Goal: Task Accomplishment & Management: Manage account settings

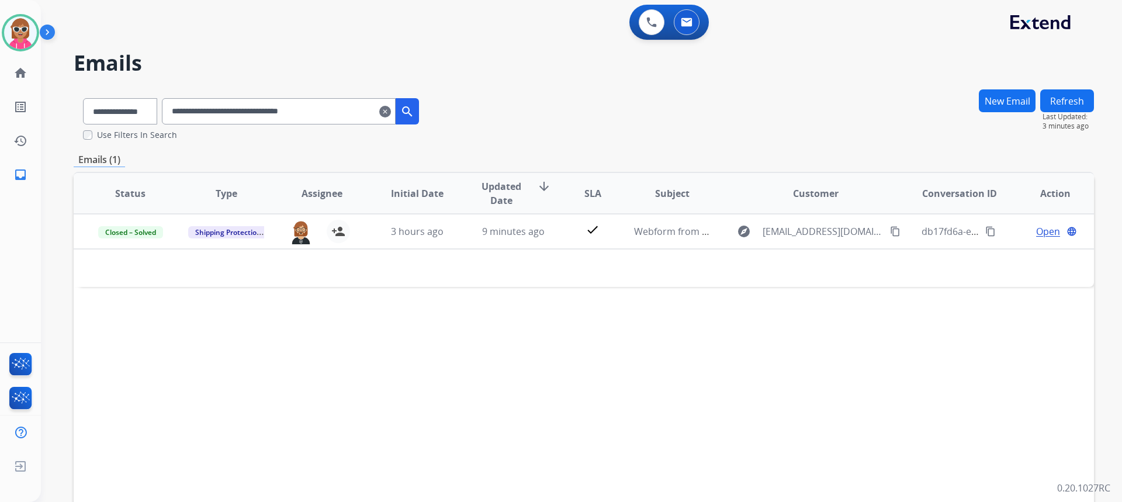
select select "**********"
click at [657, 24] on button at bounding box center [652, 22] width 26 height 26
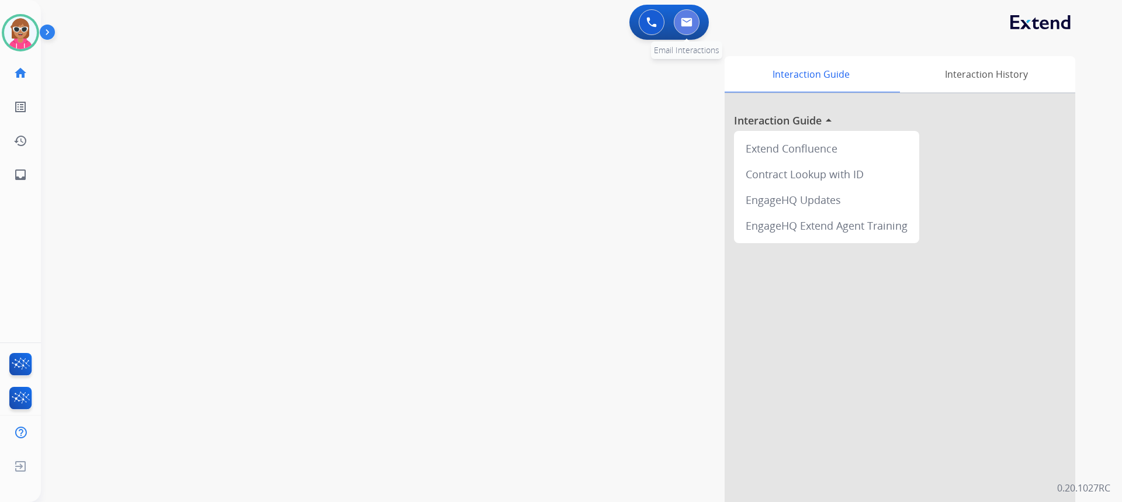
click at [689, 27] on button at bounding box center [687, 22] width 26 height 26
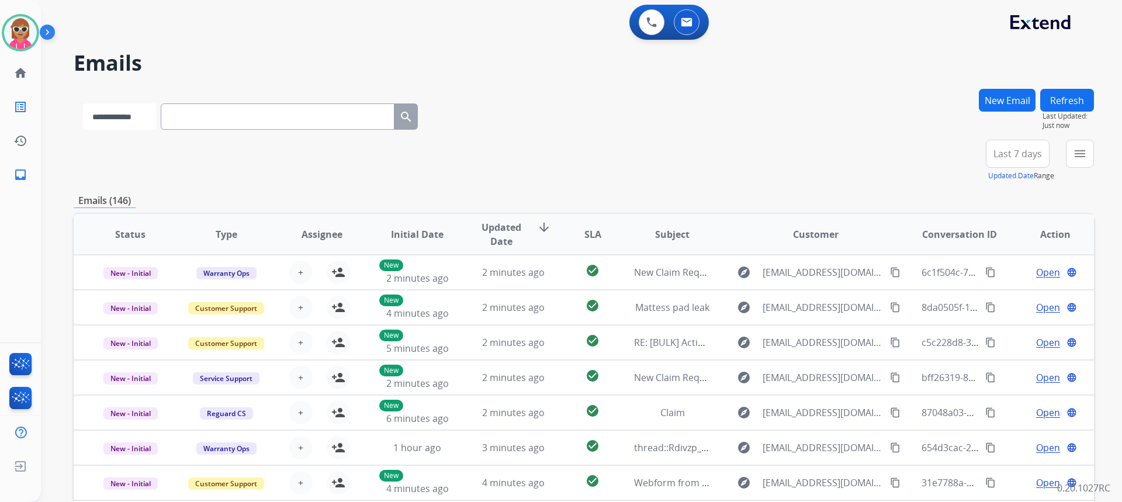
click at [155, 123] on select "**********" at bounding box center [119, 116] width 73 height 26
select select "**********"
click at [83, 103] on select "**********" at bounding box center [119, 116] width 73 height 26
click at [207, 116] on input "text" at bounding box center [279, 116] width 234 height 26
paste input "**********"
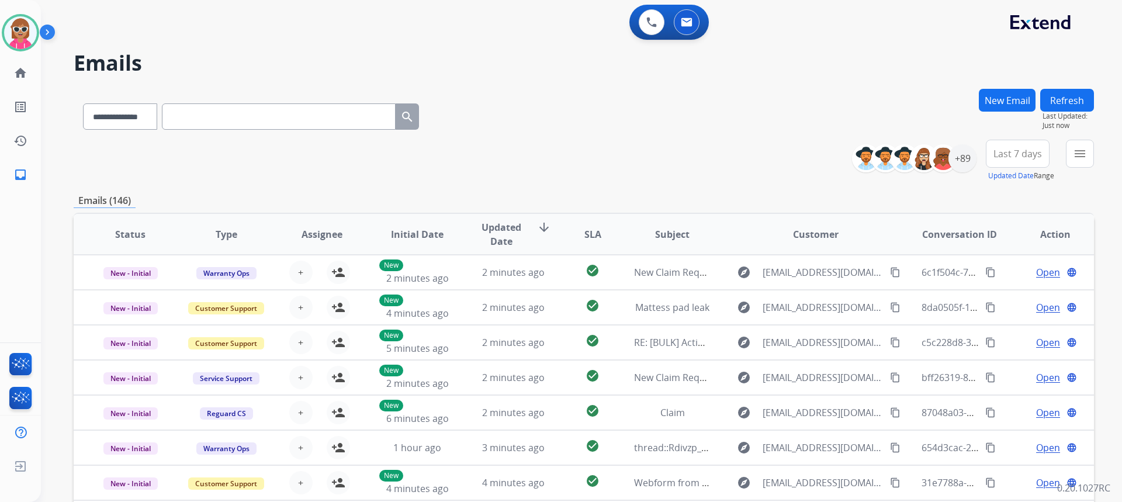
type input "**********"
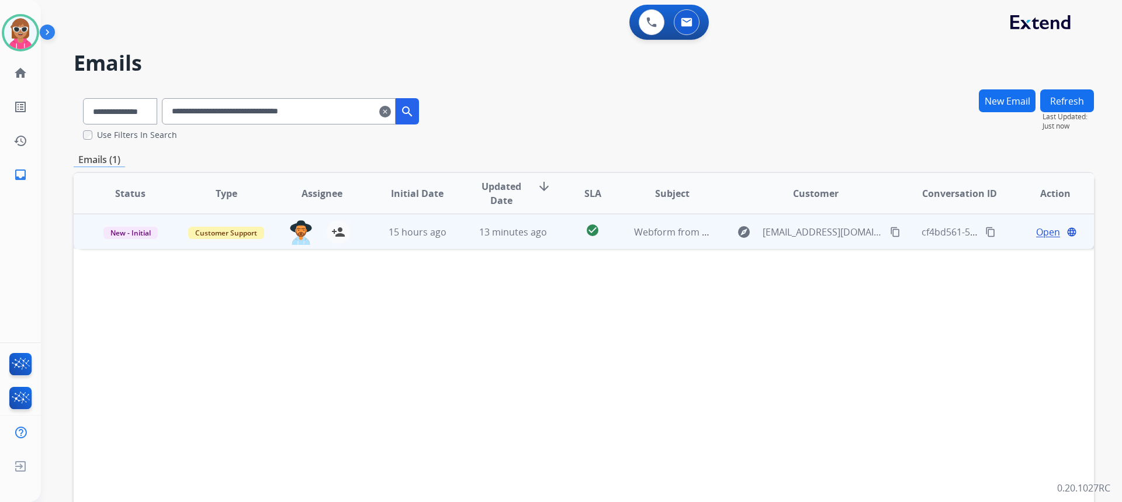
click at [557, 237] on td "check_circle" at bounding box center [583, 231] width 64 height 35
click at [557, 230] on td "check_circle" at bounding box center [583, 231] width 64 height 35
click at [292, 240] on img at bounding box center [300, 232] width 23 height 25
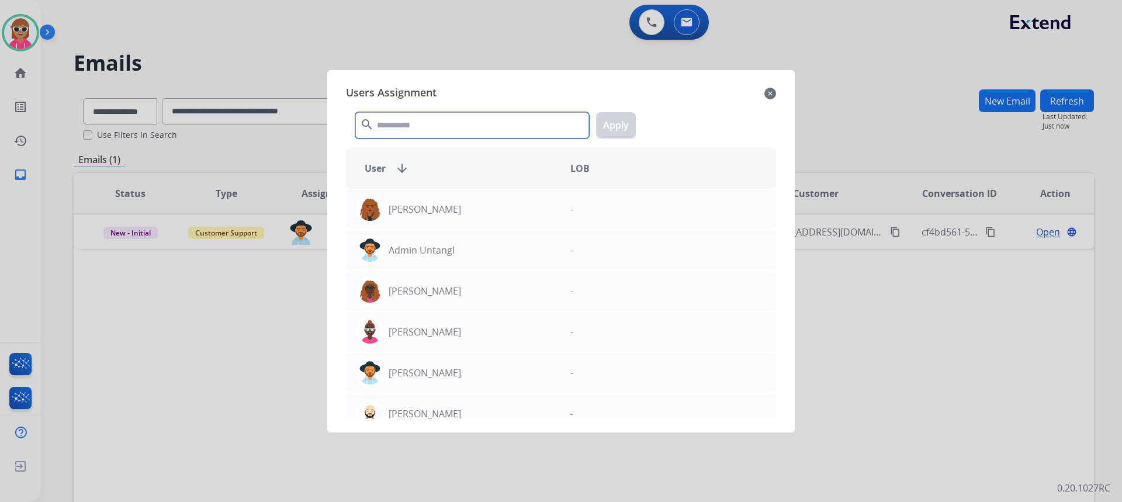
click at [410, 133] on input "text" at bounding box center [472, 125] width 234 height 26
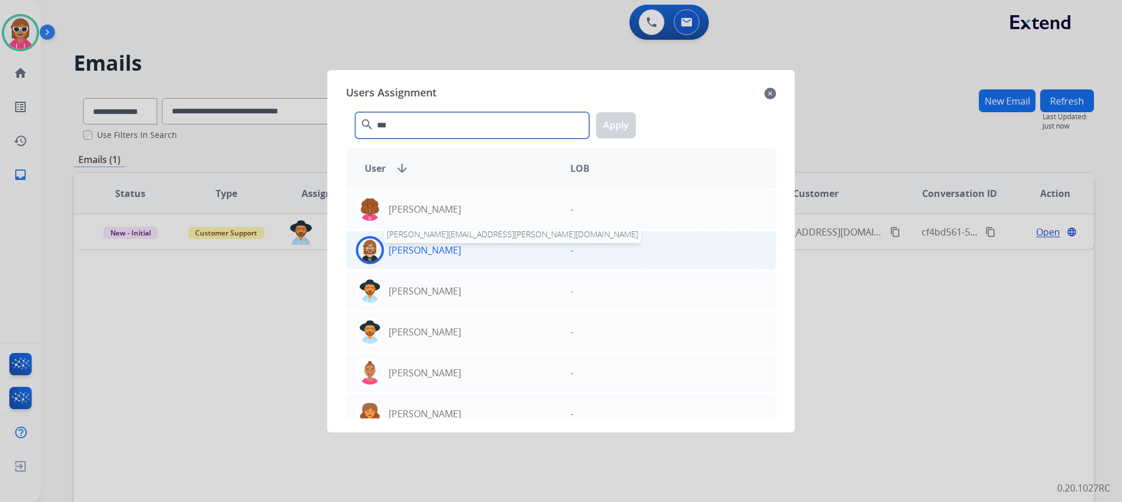
type input "***"
click at [432, 260] on div "[PERSON_NAME]" at bounding box center [453, 250] width 214 height 28
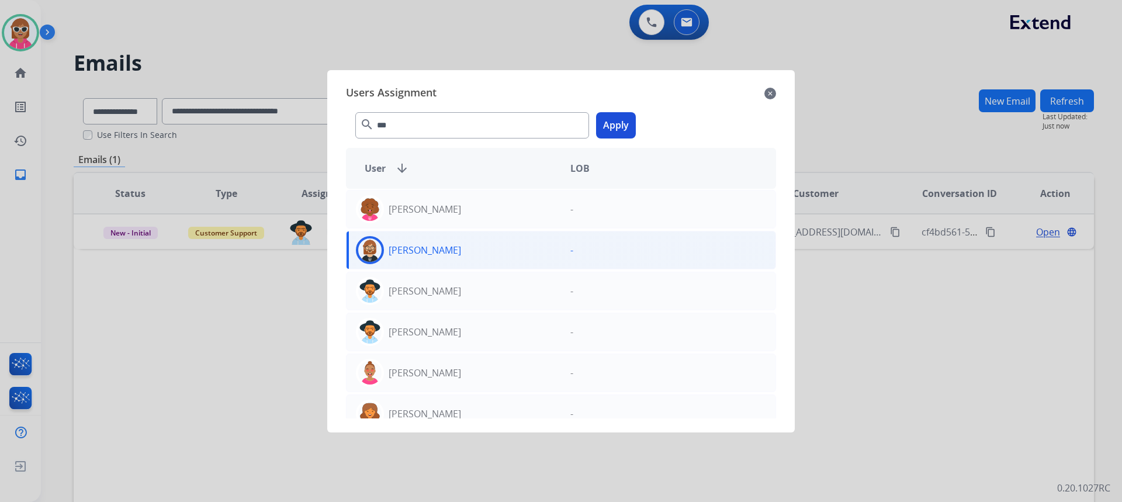
click at [621, 127] on button "Apply" at bounding box center [616, 125] width 40 height 26
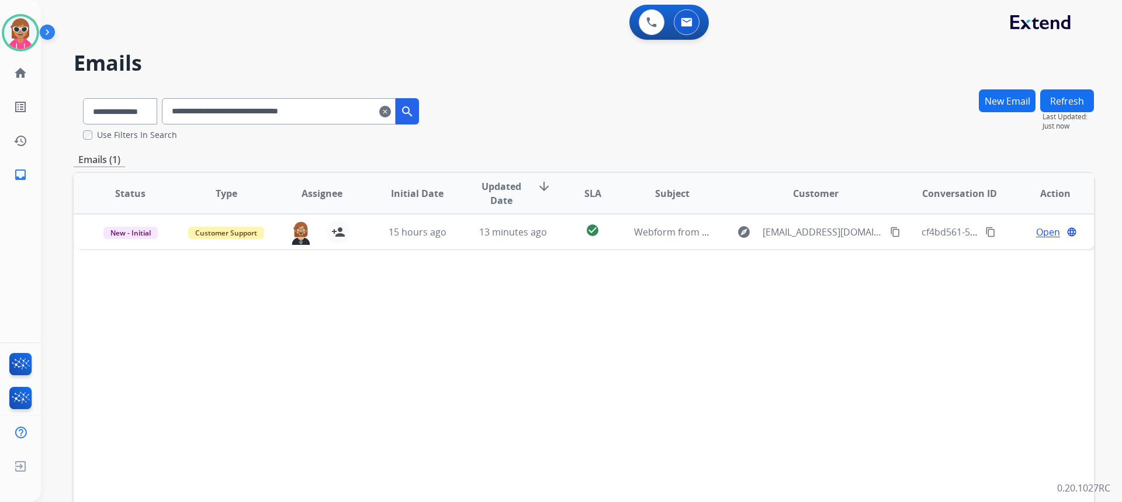
click at [391, 113] on mat-icon "clear" at bounding box center [385, 112] width 12 height 14
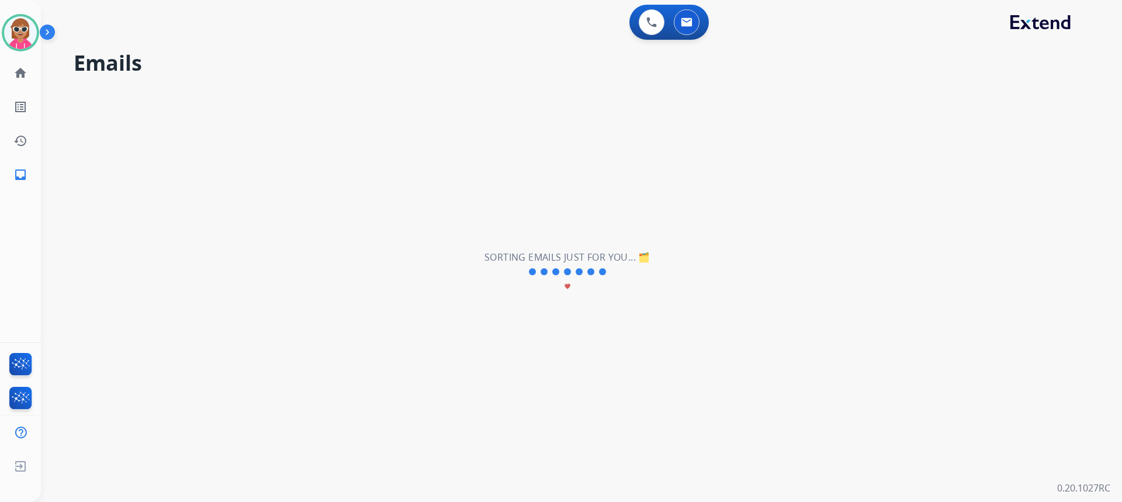
select select "**********"
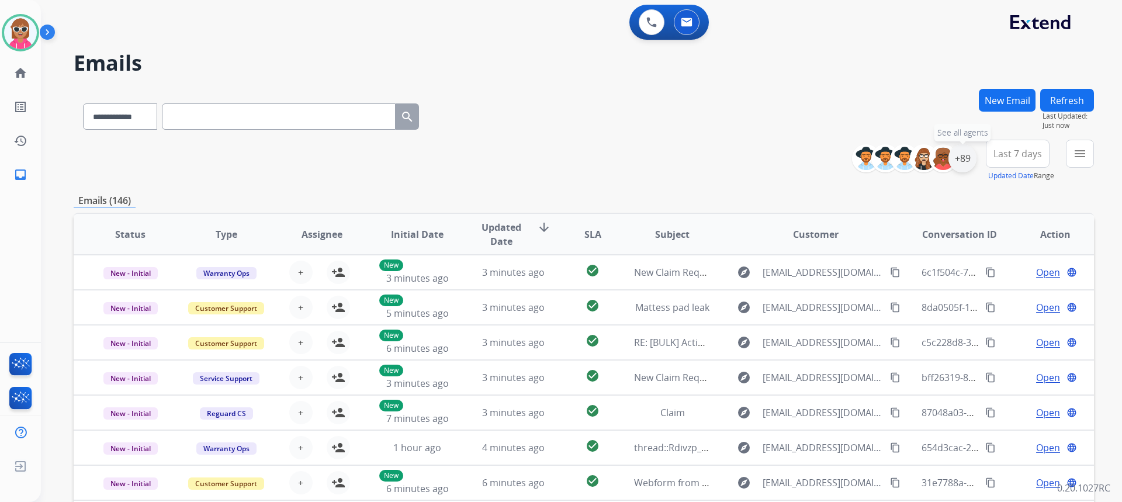
click at [962, 168] on div "+89" at bounding box center [962, 158] width 28 height 28
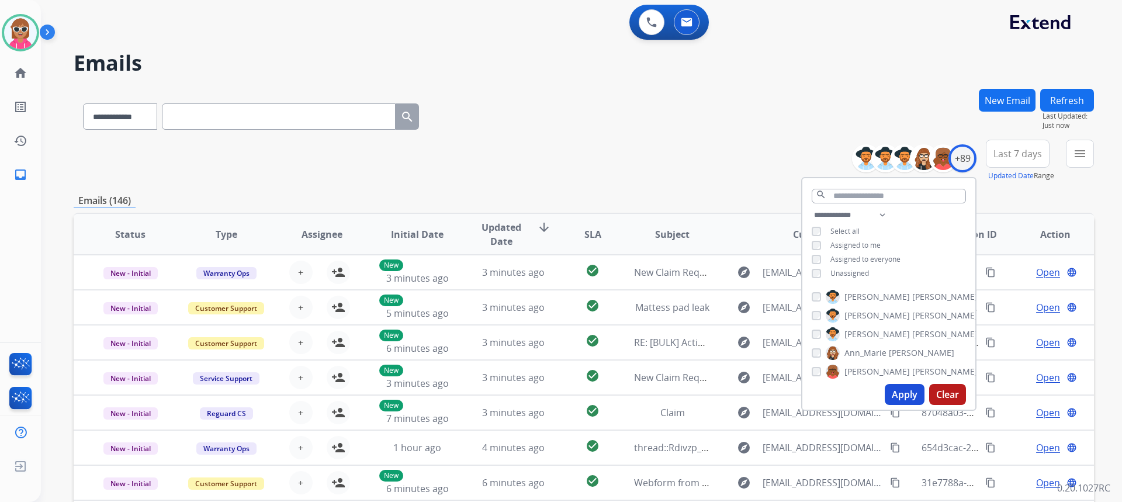
click at [870, 247] on span "Assigned to me" at bounding box center [855, 245] width 50 height 10
click at [852, 270] on span "Unassigned" at bounding box center [849, 273] width 39 height 10
drag, startPoint x: 870, startPoint y: 213, endPoint x: 868, endPoint y: 220, distance: 6.7
click at [870, 213] on select "**********" at bounding box center [851, 215] width 81 height 14
select select "**********"
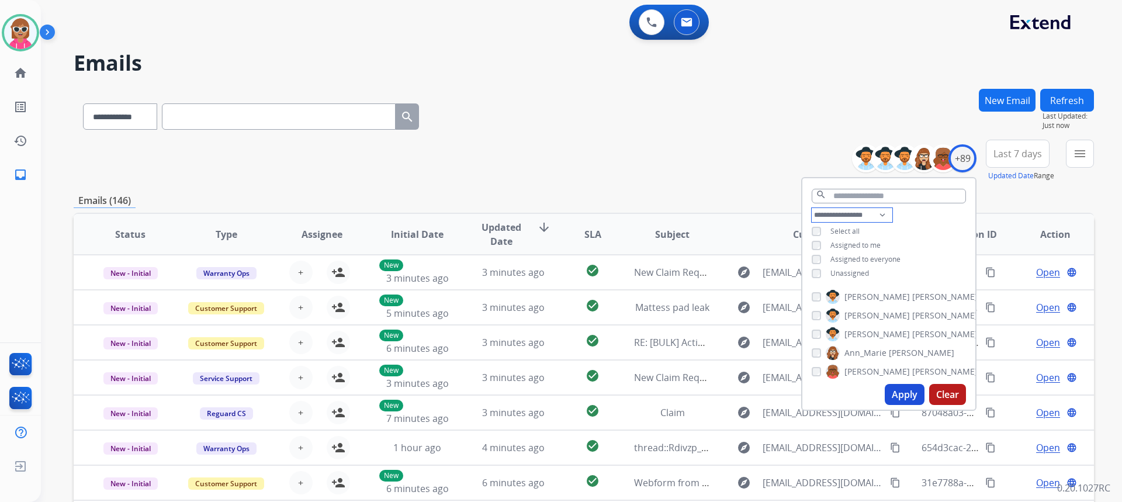
click at [811, 208] on select "**********" at bounding box center [851, 215] width 81 height 14
click at [945, 223] on div "**********" at bounding box center [888, 238] width 173 height 61
click at [866, 304] on span "[PERSON_NAME]" at bounding box center [876, 302] width 65 height 12
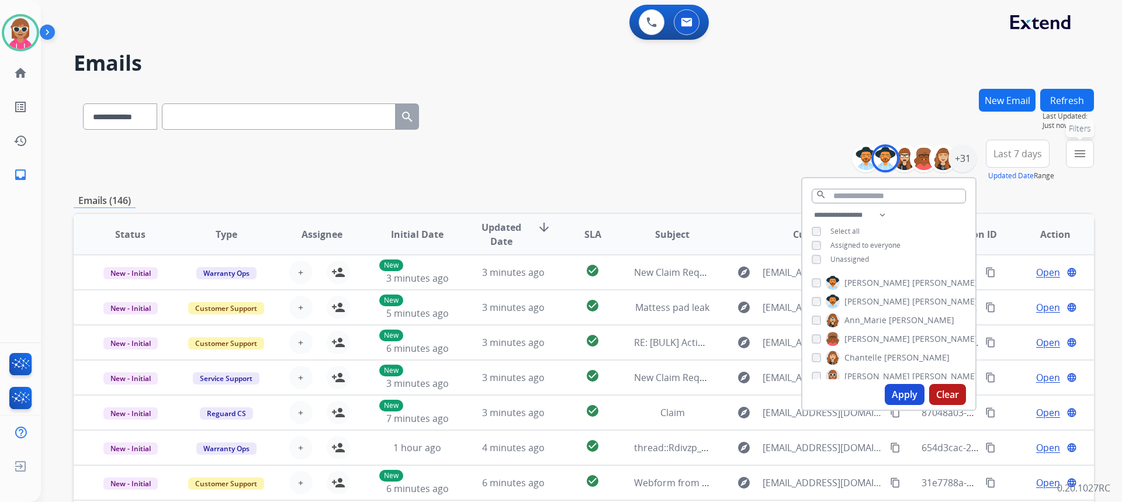
click at [1080, 148] on mat-icon "menu" at bounding box center [1080, 154] width 14 height 14
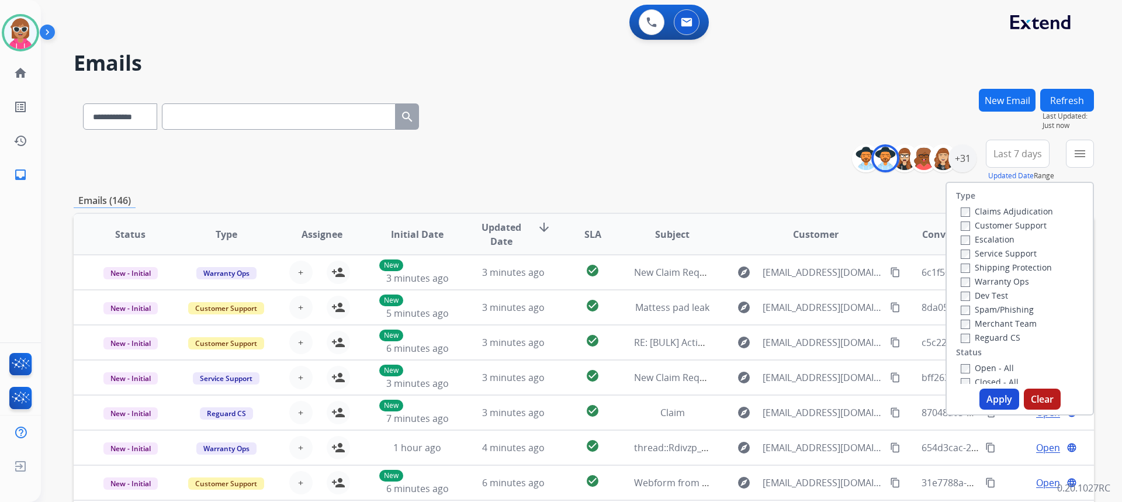
click at [992, 226] on label "Customer Support" at bounding box center [1003, 225] width 86 height 11
drag, startPoint x: 987, startPoint y: 266, endPoint x: 987, endPoint y: 273, distance: 6.4
click at [987, 267] on label "Shipping Protection" at bounding box center [1005, 267] width 91 height 11
click at [984, 338] on label "Reguard CS" at bounding box center [990, 337] width 60 height 11
click at [982, 372] on label "Open - All" at bounding box center [986, 367] width 53 height 11
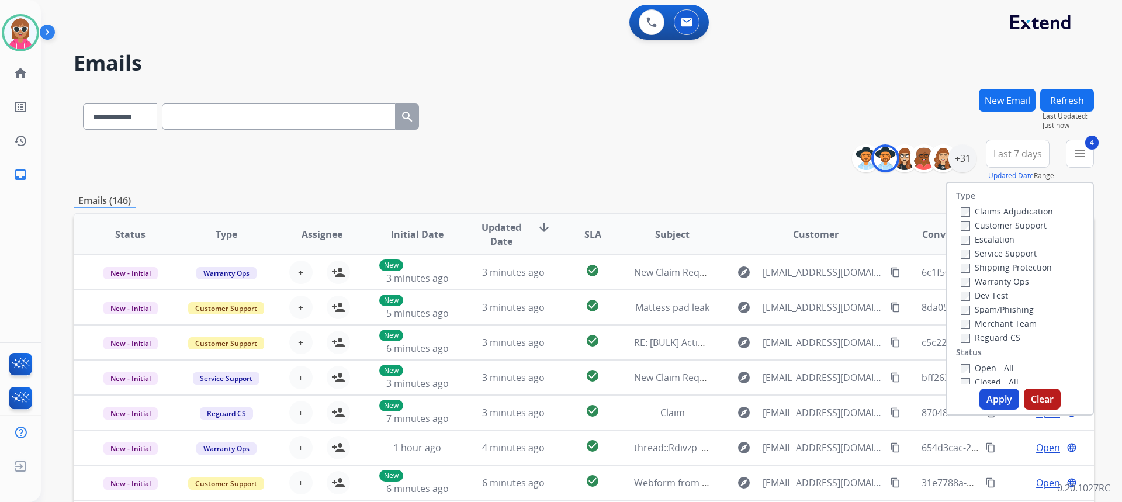
click at [979, 401] on button "Apply" at bounding box center [999, 398] width 40 height 21
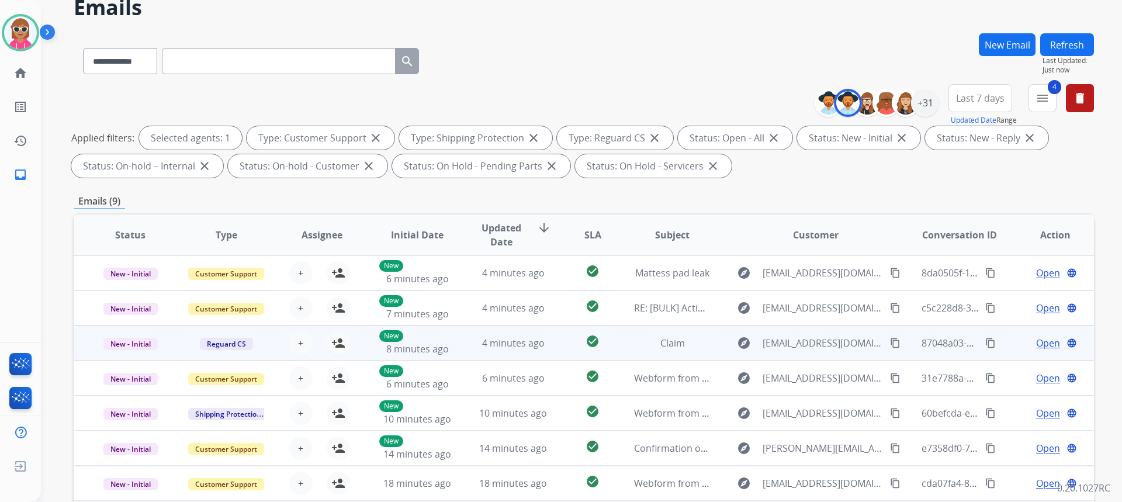
scroll to position [58, 0]
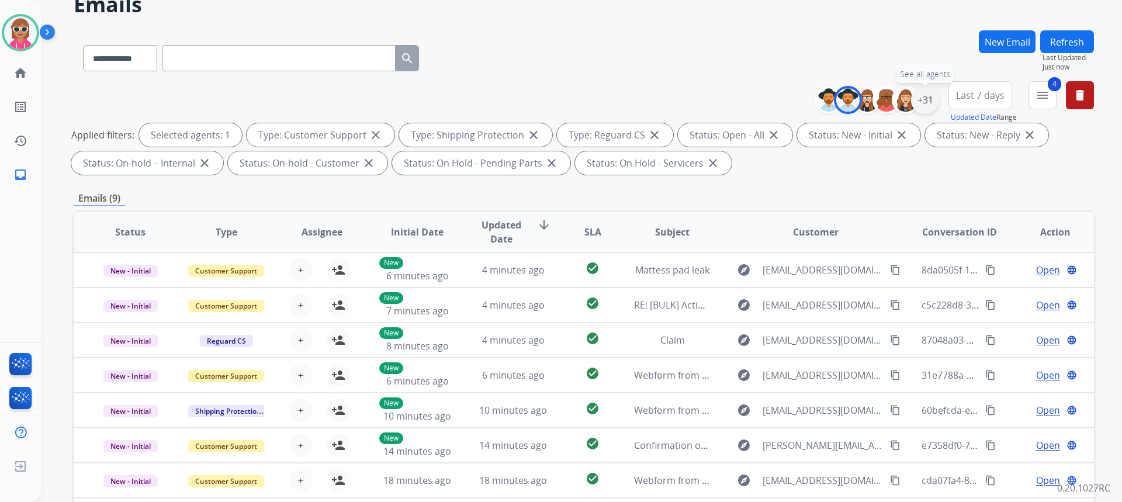
click at [929, 110] on div "+31" at bounding box center [925, 100] width 28 height 28
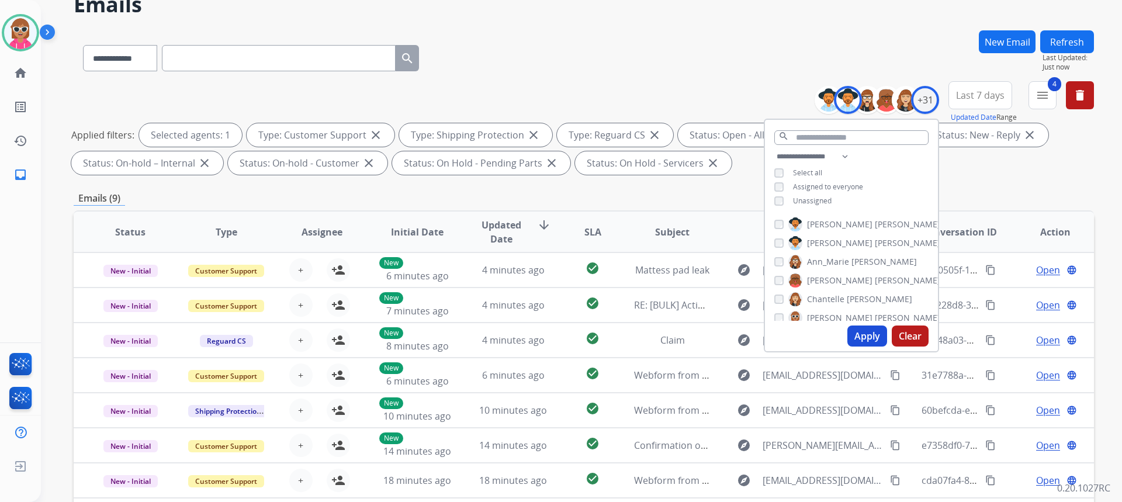
click at [826, 242] on span "[PERSON_NAME]" at bounding box center [839, 243] width 65 height 12
click at [857, 334] on button "Apply" at bounding box center [867, 335] width 40 height 21
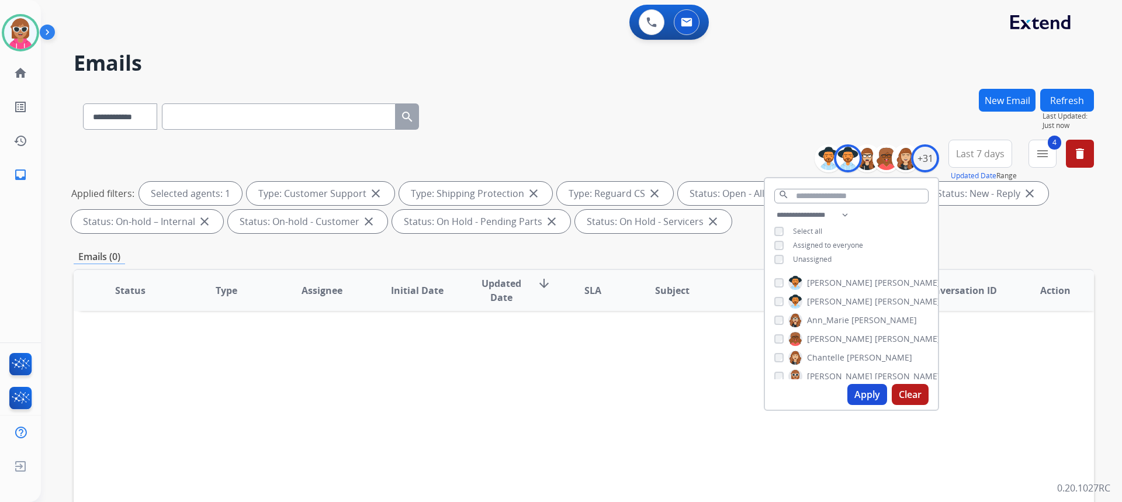
click at [801, 304] on label "[PERSON_NAME]" at bounding box center [864, 301] width 152 height 14
click at [835, 320] on span "Ann_Marie" at bounding box center [828, 320] width 42 height 12
click at [845, 308] on div "[PERSON_NAME] [PERSON_NAME] [PERSON_NAME] [PERSON_NAME] [PERSON_NAME] [PERSON_N…" at bounding box center [851, 325] width 173 height 108
click at [842, 322] on span "Ann_Marie" at bounding box center [828, 320] width 42 height 12
click at [853, 386] on button "Apply" at bounding box center [867, 394] width 40 height 21
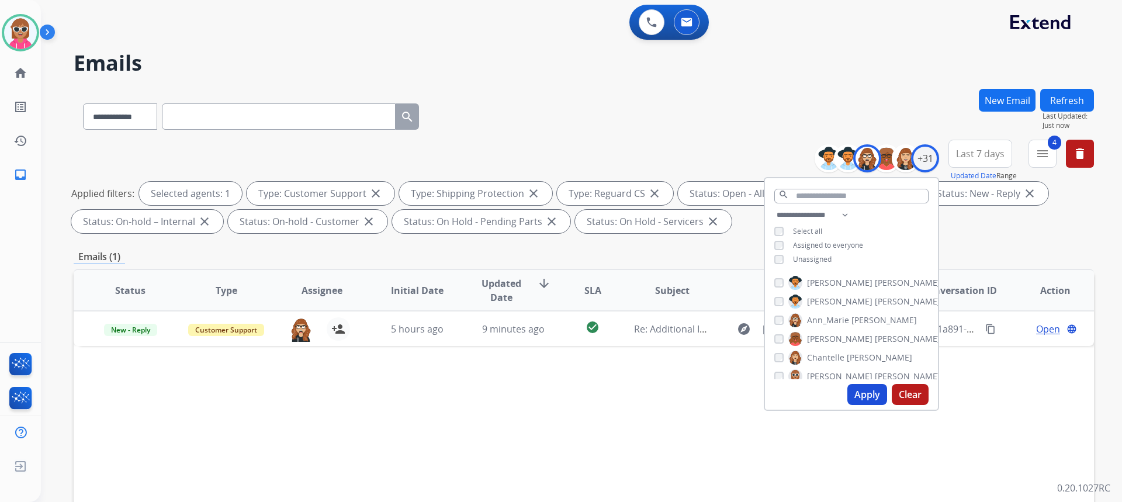
click at [820, 319] on span "Ann_Marie" at bounding box center [828, 320] width 42 height 12
click at [818, 336] on span "[PERSON_NAME]" at bounding box center [839, 339] width 65 height 12
click at [858, 401] on button "Apply" at bounding box center [867, 394] width 40 height 21
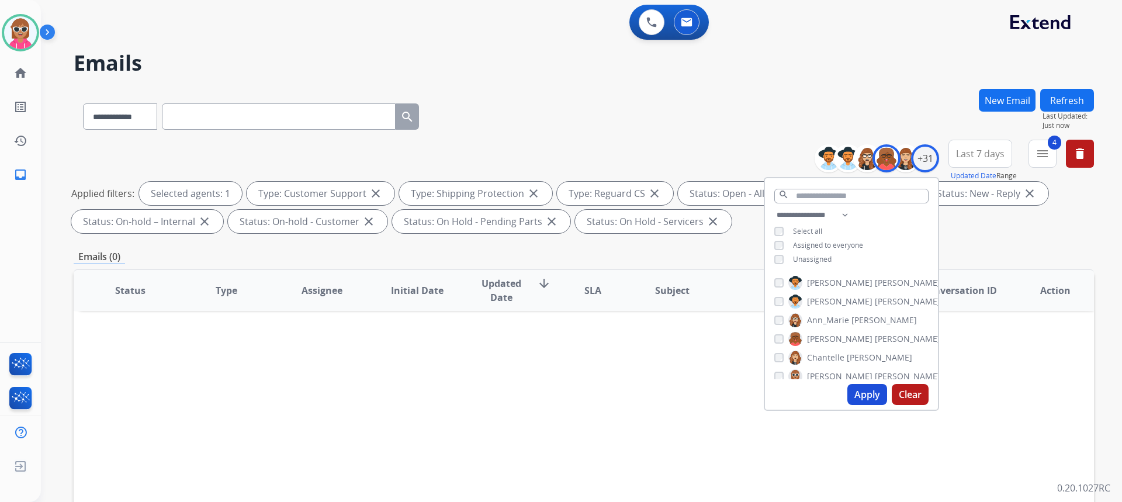
click at [814, 353] on span "Chantelle" at bounding box center [825, 358] width 37 height 12
click at [819, 338] on span "[PERSON_NAME]" at bounding box center [839, 339] width 65 height 12
click at [848, 397] on button "Apply" at bounding box center [867, 394] width 40 height 21
click at [836, 358] on span "Chantelle" at bounding box center [825, 358] width 37 height 12
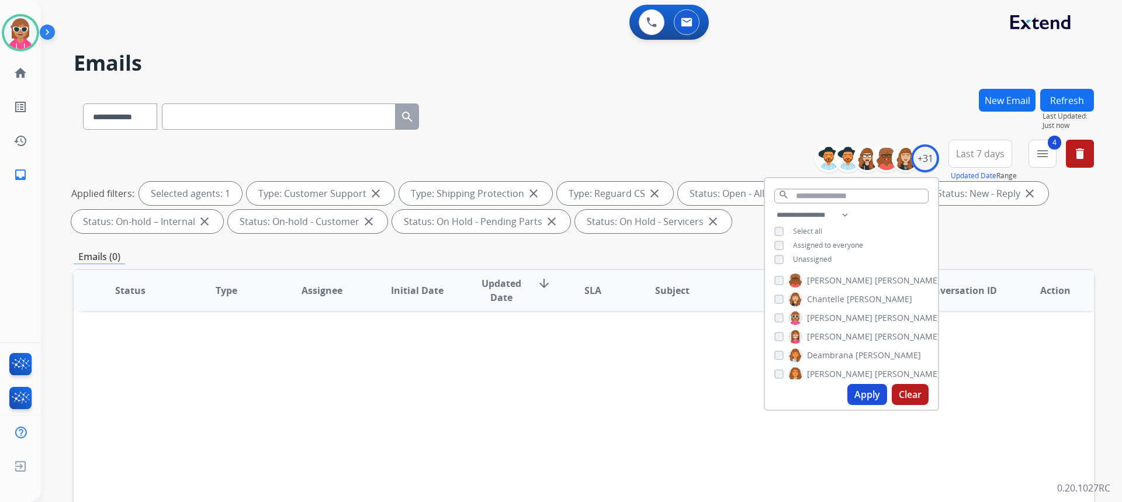
click at [832, 336] on span "[PERSON_NAME]" at bounding box center [839, 337] width 65 height 12
click at [856, 392] on button "Apply" at bounding box center [867, 394] width 40 height 21
click at [845, 331] on span "[PERSON_NAME]" at bounding box center [839, 337] width 65 height 12
click at [840, 354] on span "Deambrana" at bounding box center [830, 355] width 46 height 12
click at [865, 397] on button "Apply" at bounding box center [867, 394] width 40 height 21
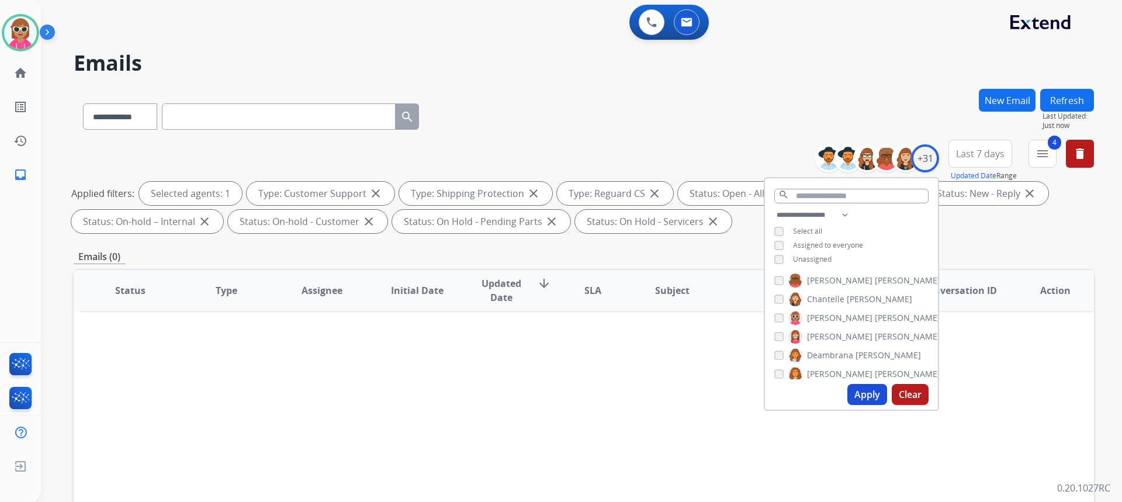
click at [859, 355] on span "[PERSON_NAME]" at bounding box center [887, 355] width 65 height 12
click at [875, 369] on span "[PERSON_NAME]" at bounding box center [907, 374] width 65 height 12
click at [854, 393] on button "Apply" at bounding box center [867, 394] width 40 height 21
click at [834, 316] on span "[PERSON_NAME]" at bounding box center [839, 316] width 65 height 12
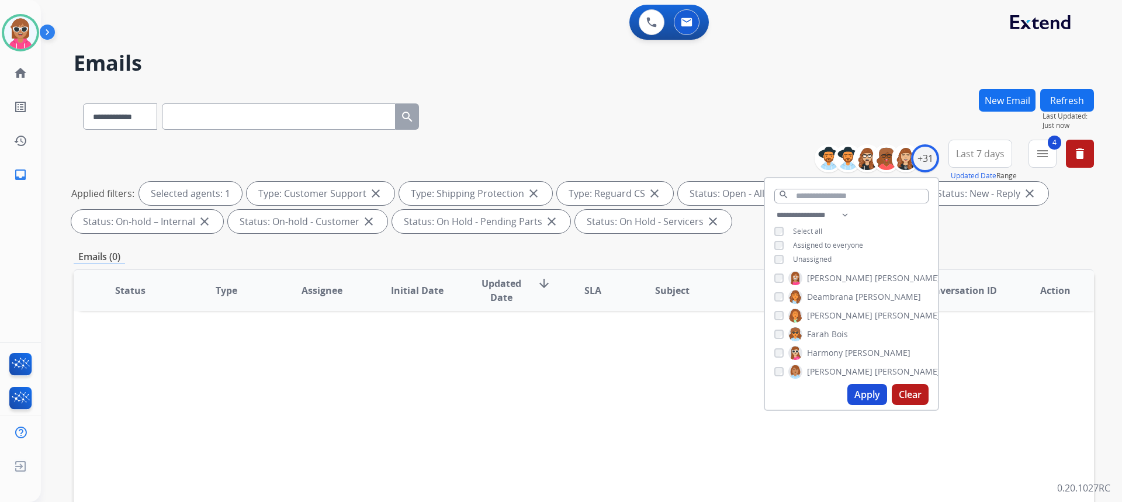
click at [823, 337] on span "Farah" at bounding box center [818, 334] width 22 height 12
click at [867, 397] on button "Apply" at bounding box center [867, 394] width 40 height 21
click at [825, 334] on span "Farah" at bounding box center [818, 334] width 22 height 12
click at [828, 297] on span "Harmony" at bounding box center [825, 295] width 36 height 12
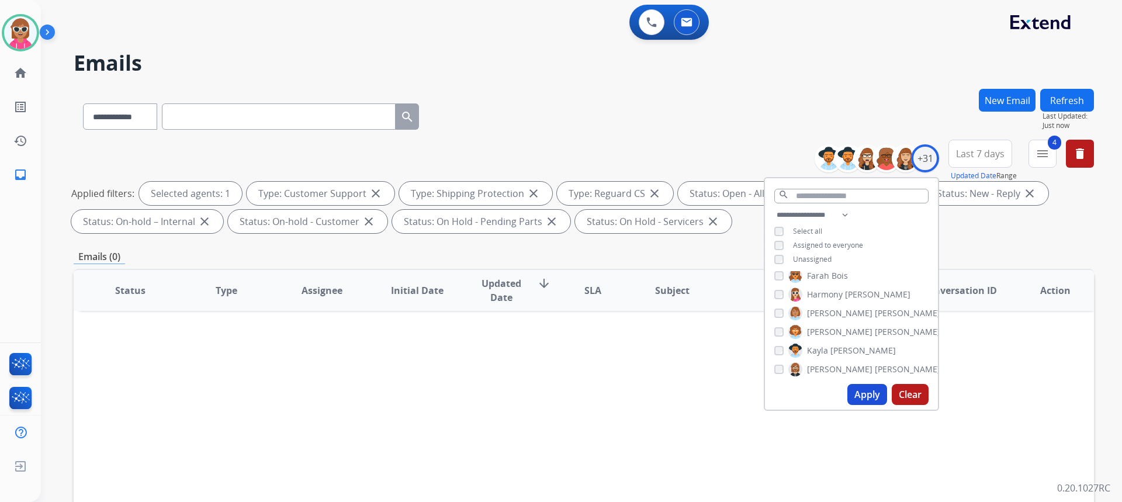
click at [866, 393] on button "Apply" at bounding box center [867, 394] width 40 height 21
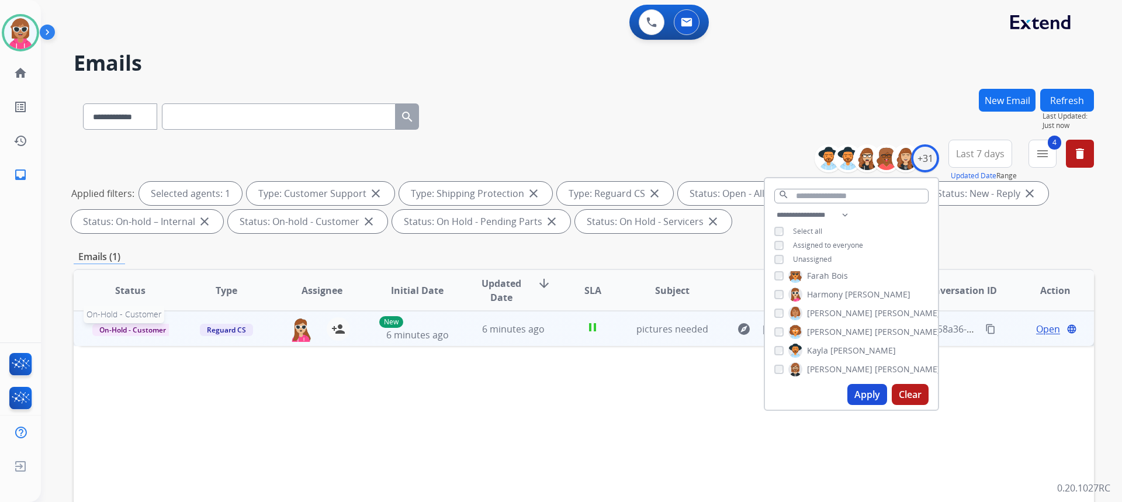
click at [162, 332] on span "On-Hold - Customer" at bounding box center [132, 330] width 81 height 12
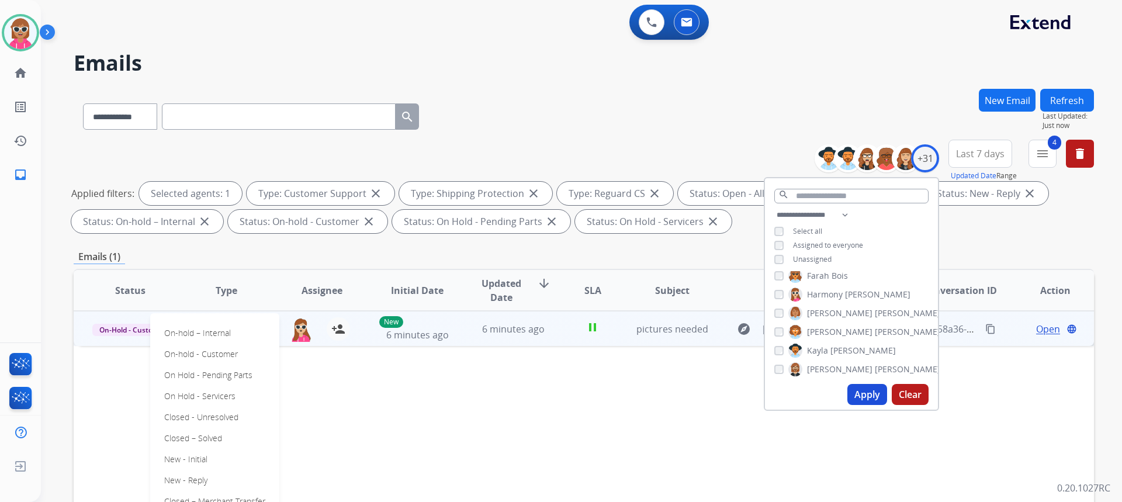
click at [456, 335] on td "6 minutes ago" at bounding box center [504, 328] width 96 height 35
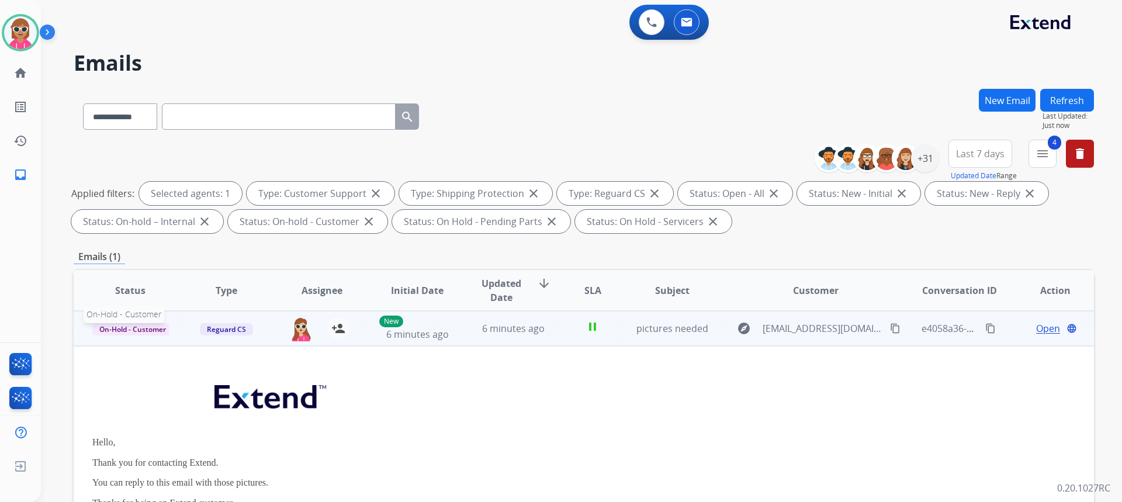
click at [139, 325] on span "On-Hold - Customer" at bounding box center [132, 329] width 81 height 12
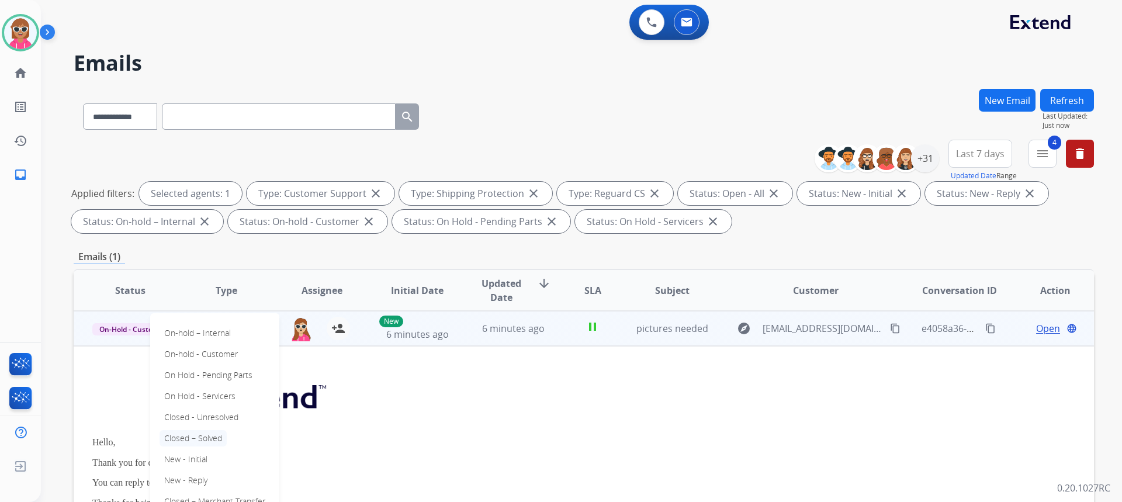
click at [214, 433] on p "Closed – Solved" at bounding box center [192, 438] width 67 height 16
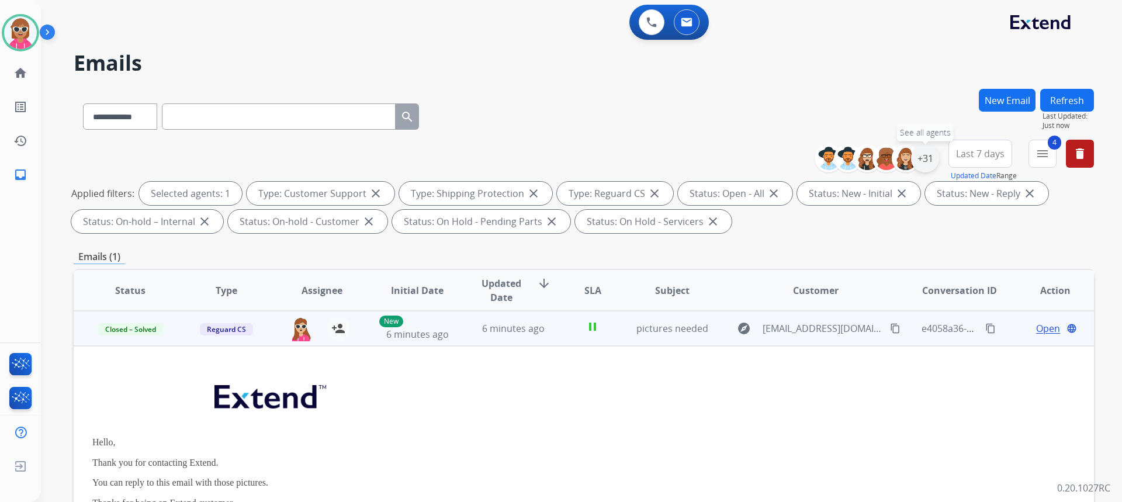
click at [924, 158] on div "+31" at bounding box center [925, 158] width 28 height 28
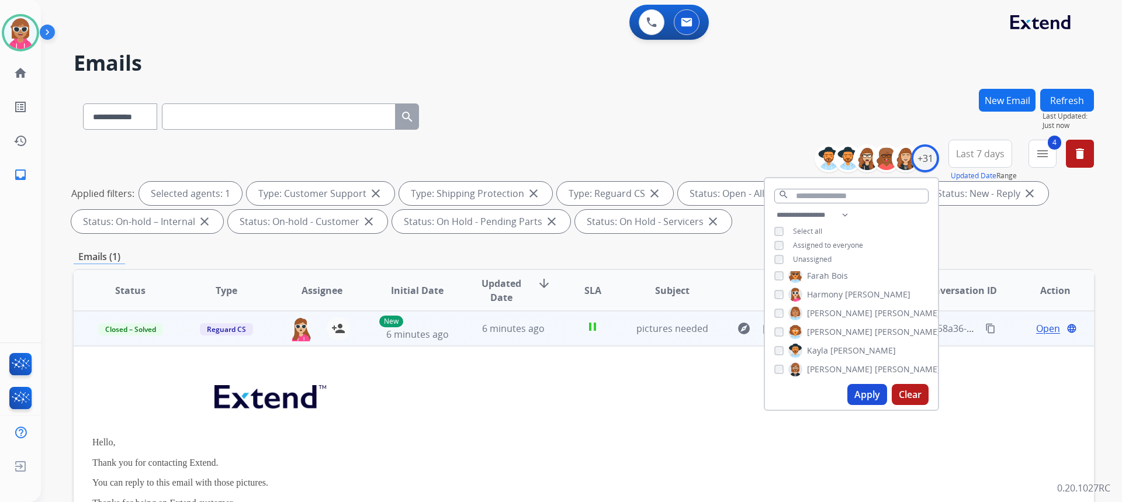
click at [834, 289] on span "Harmony" at bounding box center [825, 295] width 36 height 12
click at [815, 313] on span "[PERSON_NAME]" at bounding box center [839, 313] width 65 height 12
click at [851, 395] on button "Apply" at bounding box center [867, 394] width 40 height 21
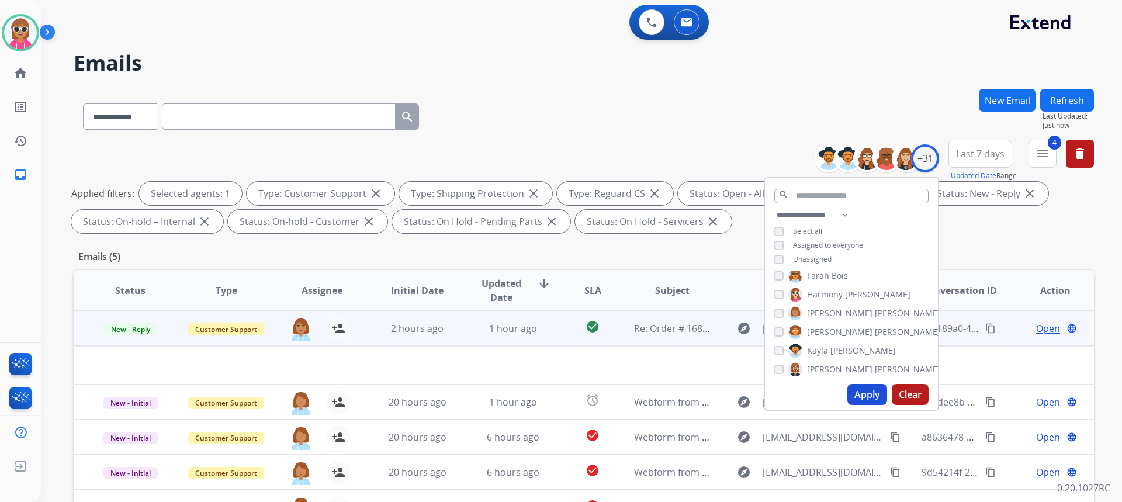
click at [559, 325] on td "check_circle" at bounding box center [583, 328] width 64 height 35
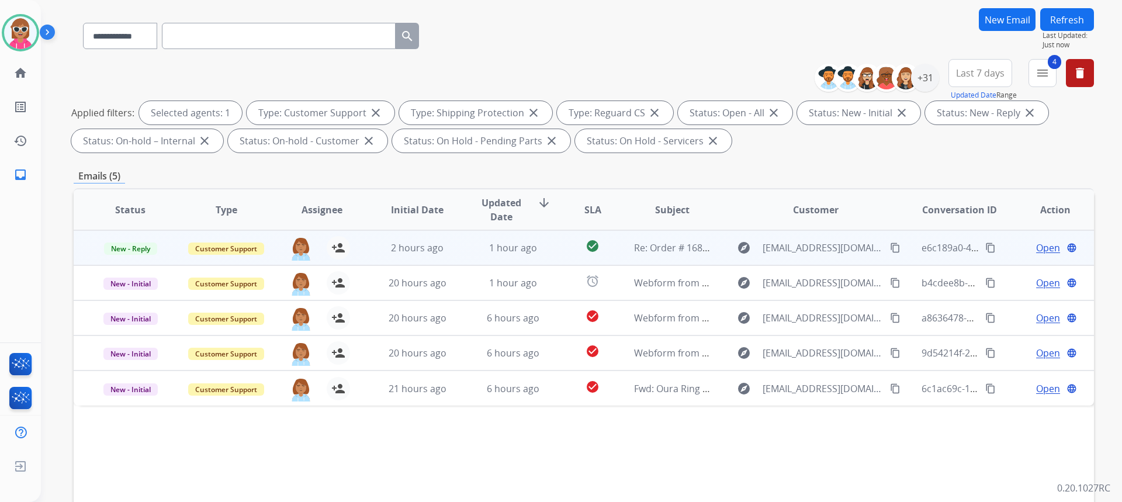
scroll to position [117, 0]
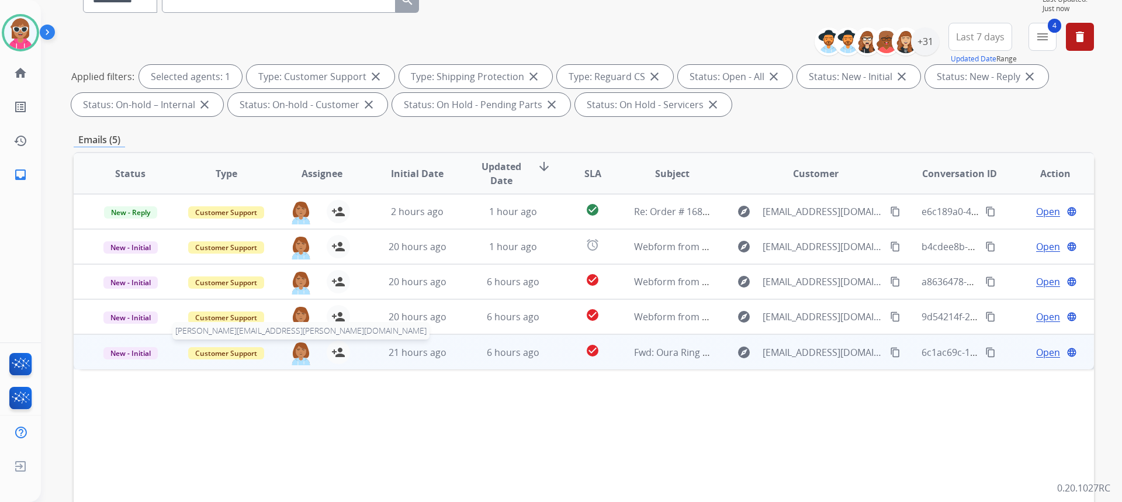
click at [289, 350] on img at bounding box center [300, 353] width 23 height 25
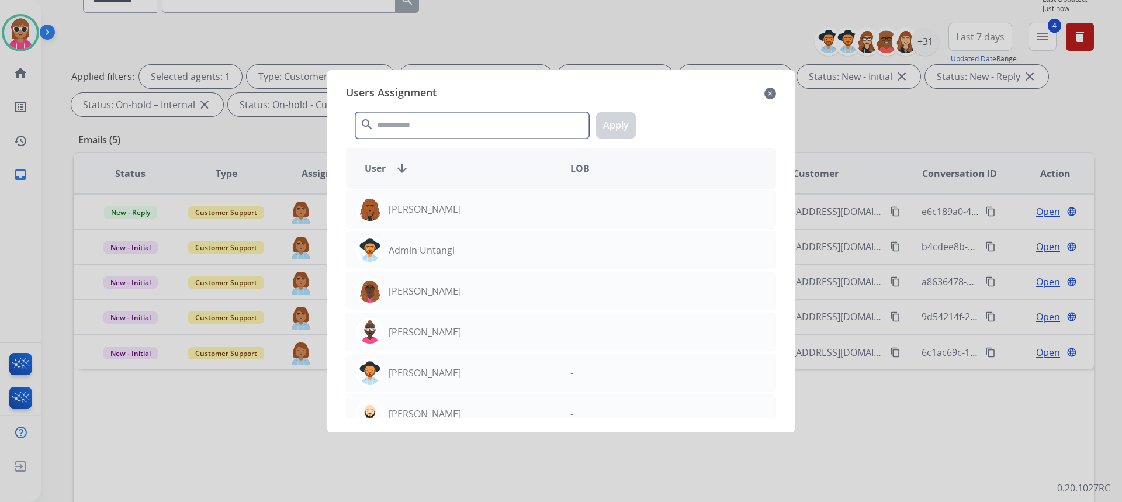
click at [400, 133] on input "text" at bounding box center [472, 125] width 234 height 26
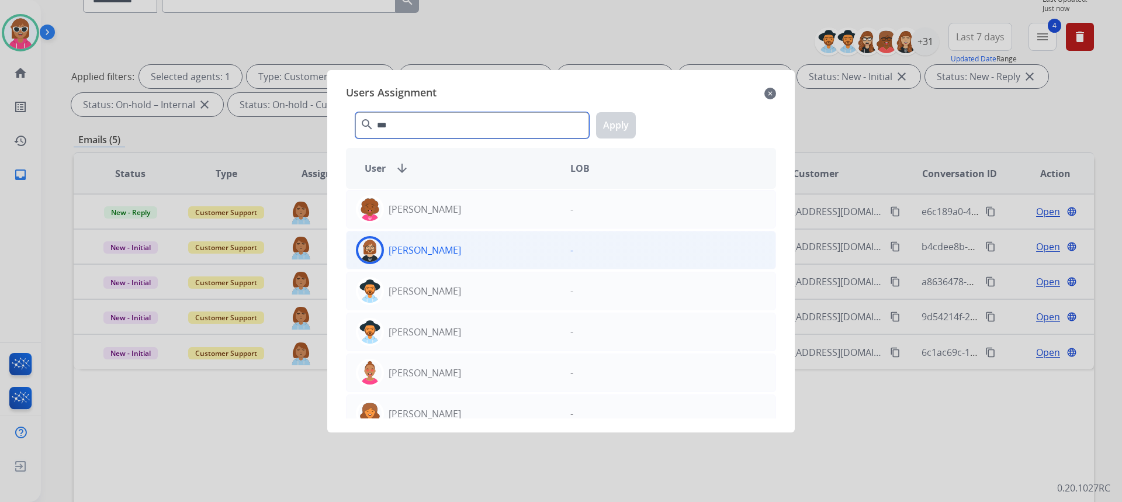
type input "***"
drag, startPoint x: 443, startPoint y: 254, endPoint x: 459, endPoint y: 251, distance: 16.0
click at [445, 254] on div "[PERSON_NAME]" at bounding box center [453, 250] width 214 height 28
click at [611, 127] on button "Apply" at bounding box center [616, 125] width 40 height 26
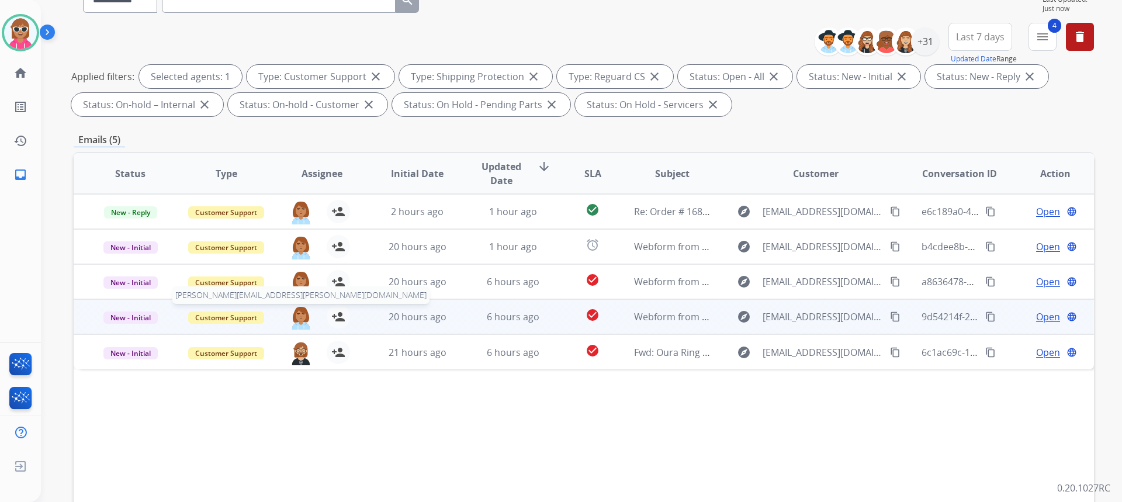
click at [295, 311] on img at bounding box center [300, 317] width 23 height 25
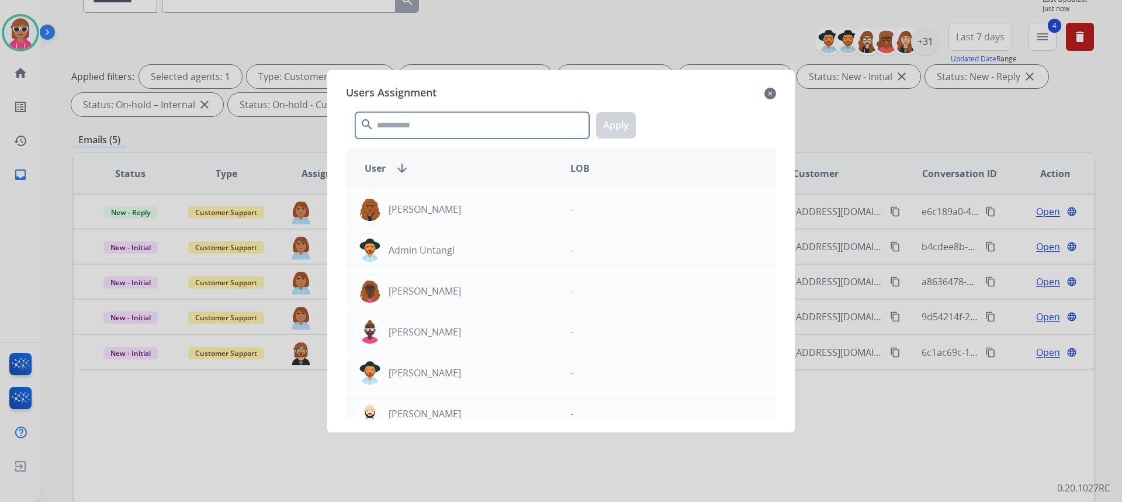
click at [387, 123] on input "text" at bounding box center [472, 125] width 234 height 26
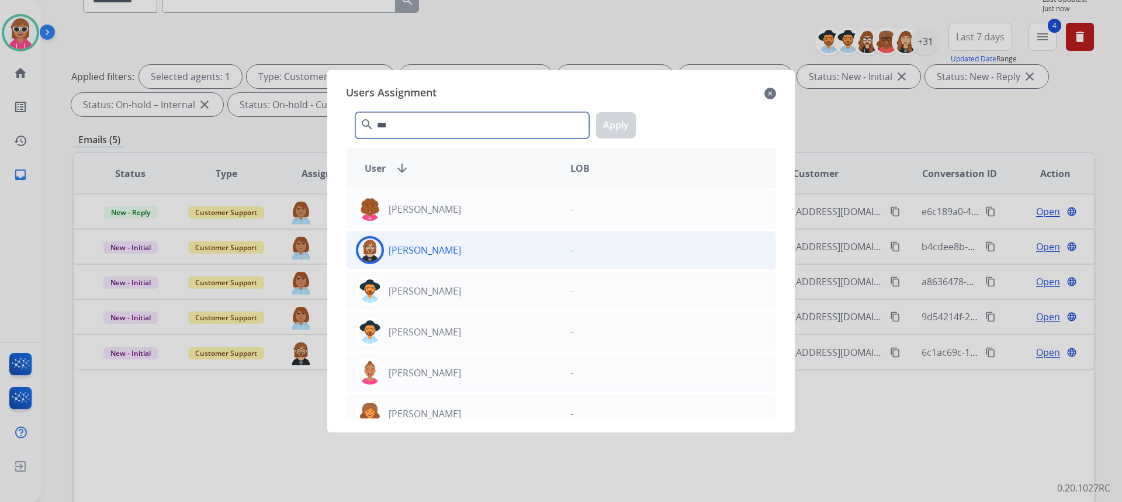
type input "***"
click at [442, 234] on div "[PERSON_NAME] -" at bounding box center [561, 250] width 430 height 39
click at [624, 124] on button "Apply" at bounding box center [616, 125] width 40 height 26
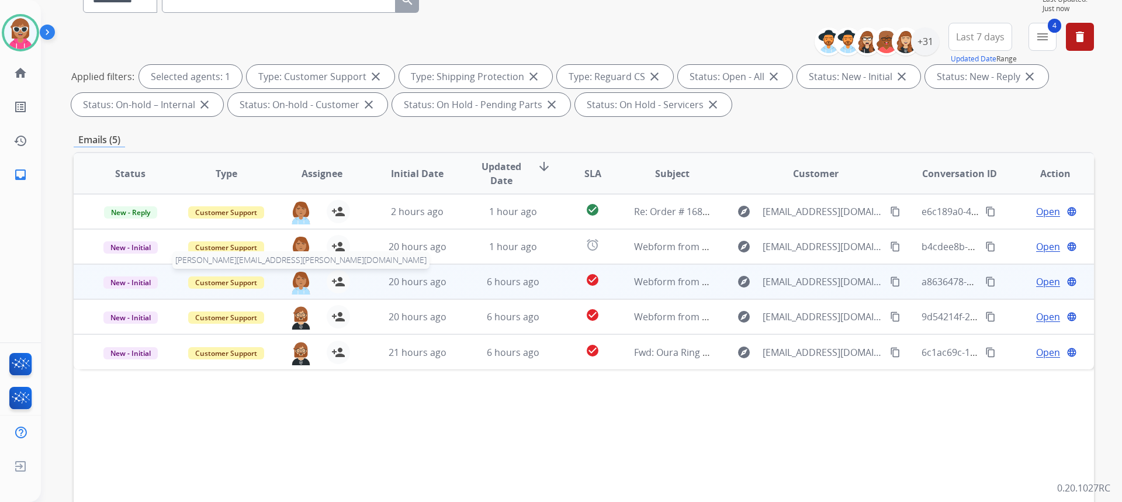
click at [298, 276] on img at bounding box center [300, 282] width 23 height 25
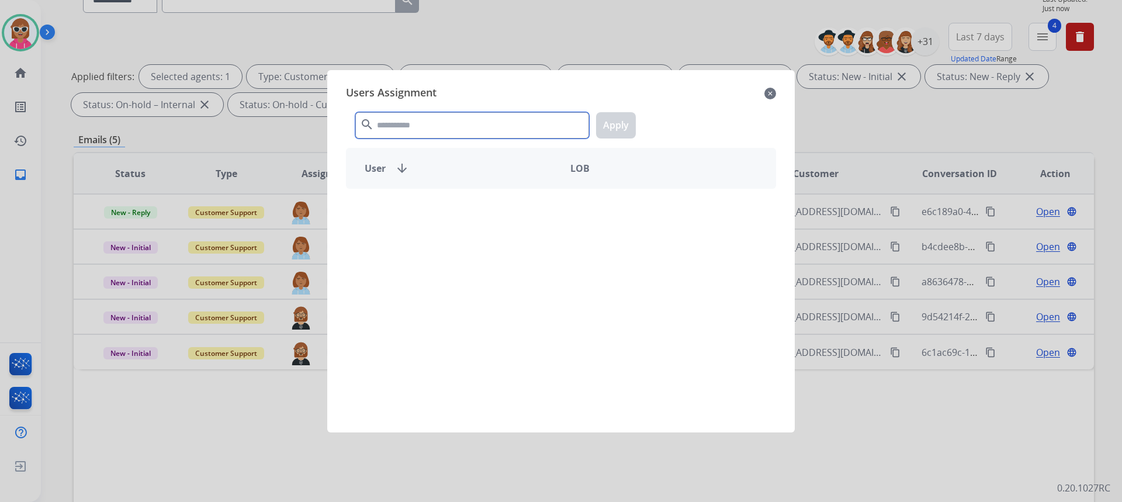
click at [408, 132] on input "text" at bounding box center [472, 125] width 234 height 26
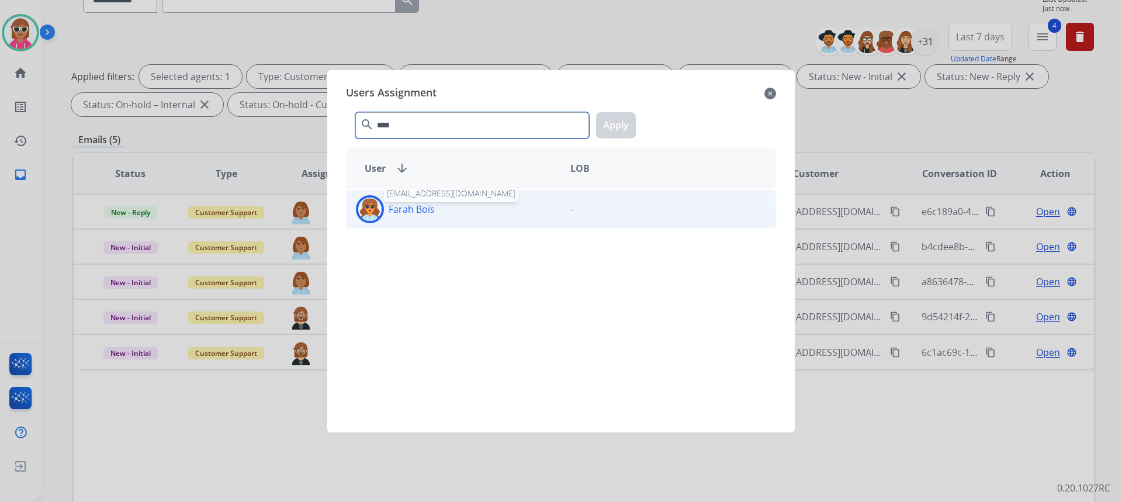
type input "****"
click at [434, 203] on p "Farah Bois" at bounding box center [411, 209] width 46 height 14
click at [619, 129] on button "Apply" at bounding box center [616, 125] width 40 height 26
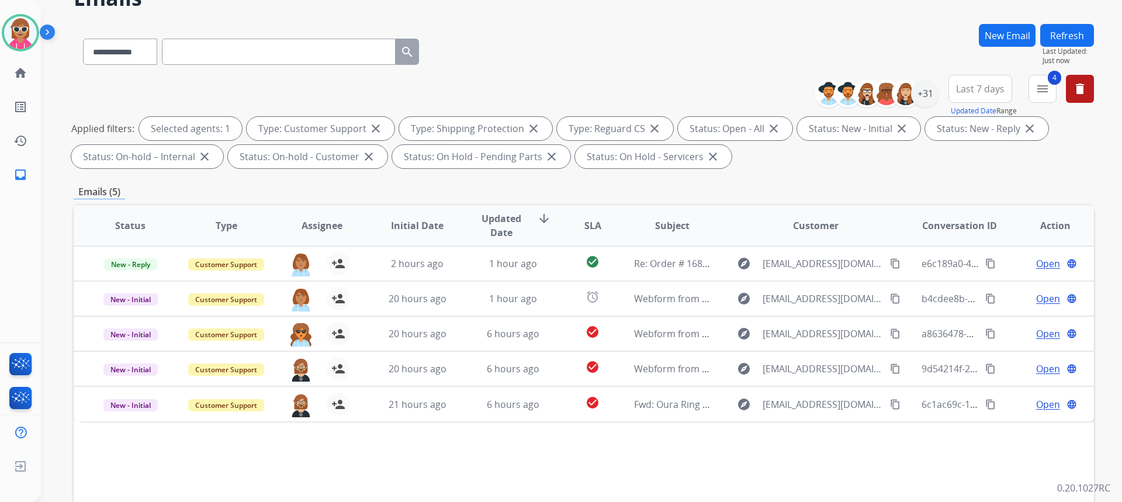
scroll to position [58, 0]
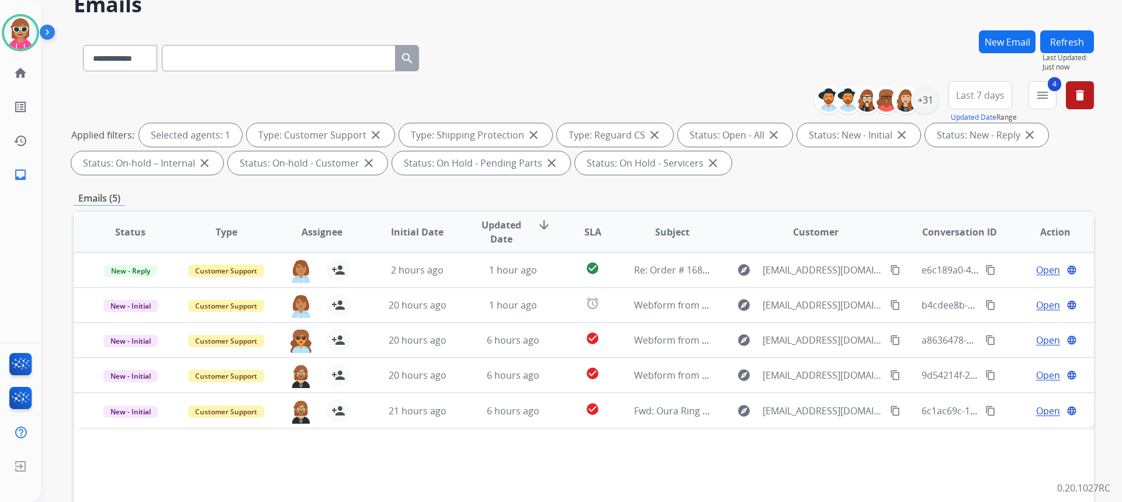
click at [1078, 26] on div "**********" at bounding box center [567, 235] width 1053 height 502
click at [1047, 54] on span "Last Updated:" at bounding box center [1067, 57] width 51 height 9
click at [1050, 48] on button "Refresh" at bounding box center [1067, 41] width 54 height 23
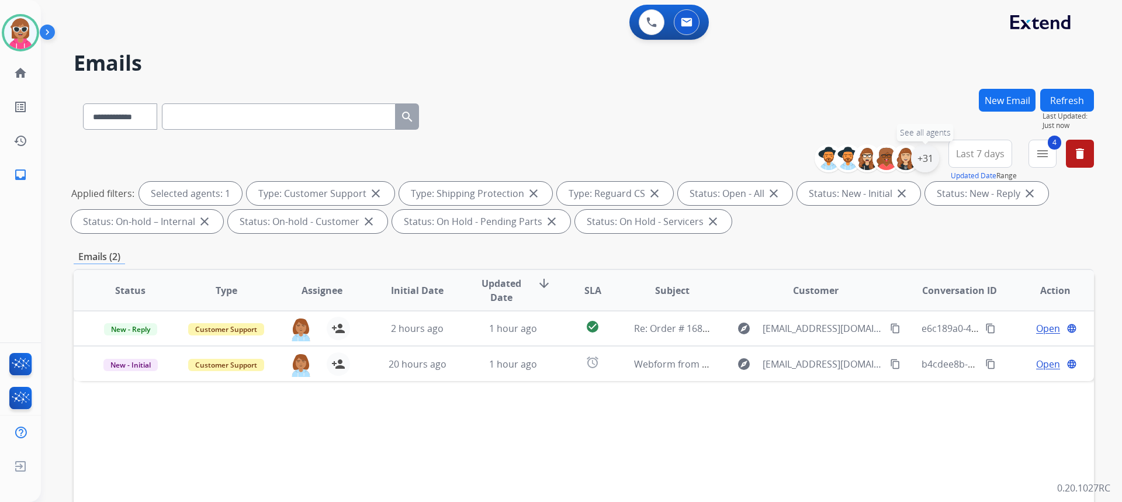
click at [918, 165] on div "+31" at bounding box center [925, 158] width 28 height 28
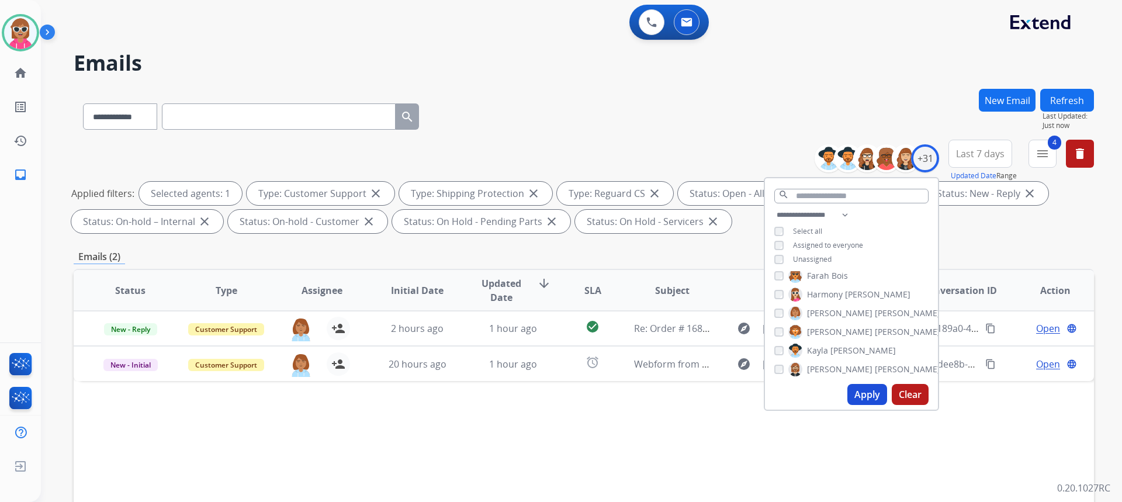
click at [823, 314] on span "[PERSON_NAME]" at bounding box center [839, 313] width 65 height 12
click at [807, 349] on span "Kayla" at bounding box center [817, 351] width 21 height 12
click at [850, 401] on button "Apply" at bounding box center [867, 394] width 40 height 21
click at [823, 346] on span "Kayla" at bounding box center [817, 351] width 21 height 12
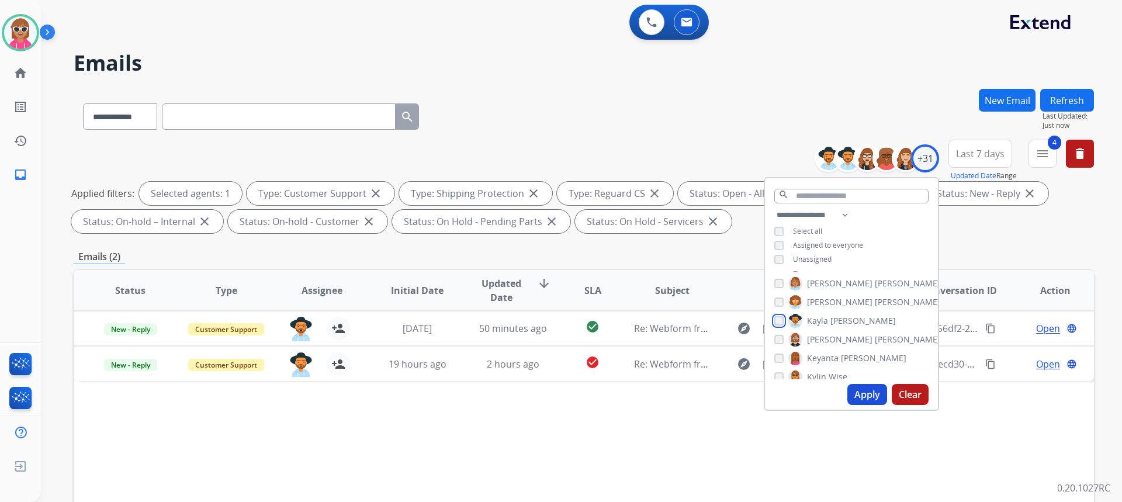
scroll to position [234, 0]
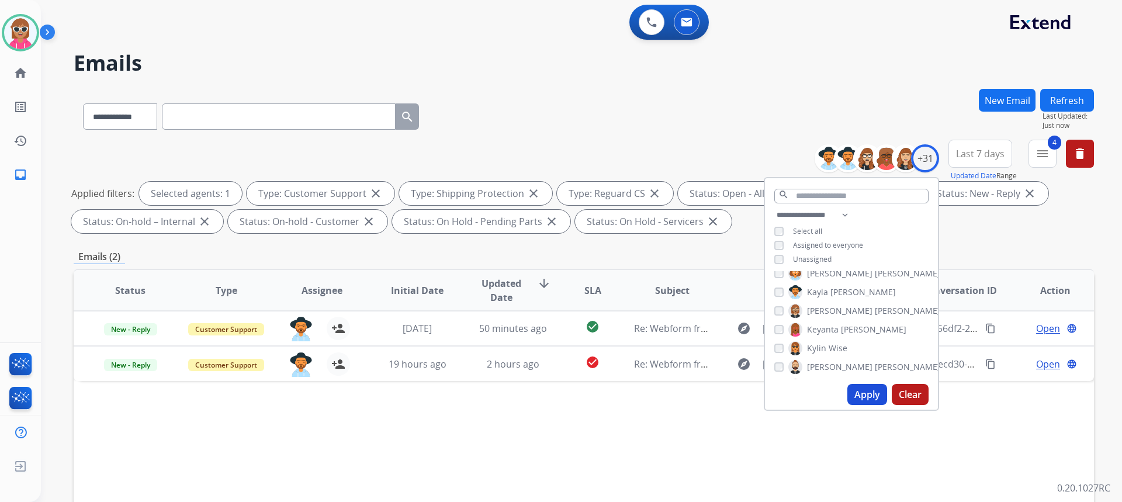
click at [875, 313] on span "[PERSON_NAME]" at bounding box center [907, 311] width 65 height 12
click at [862, 389] on button "Apply" at bounding box center [867, 394] width 40 height 21
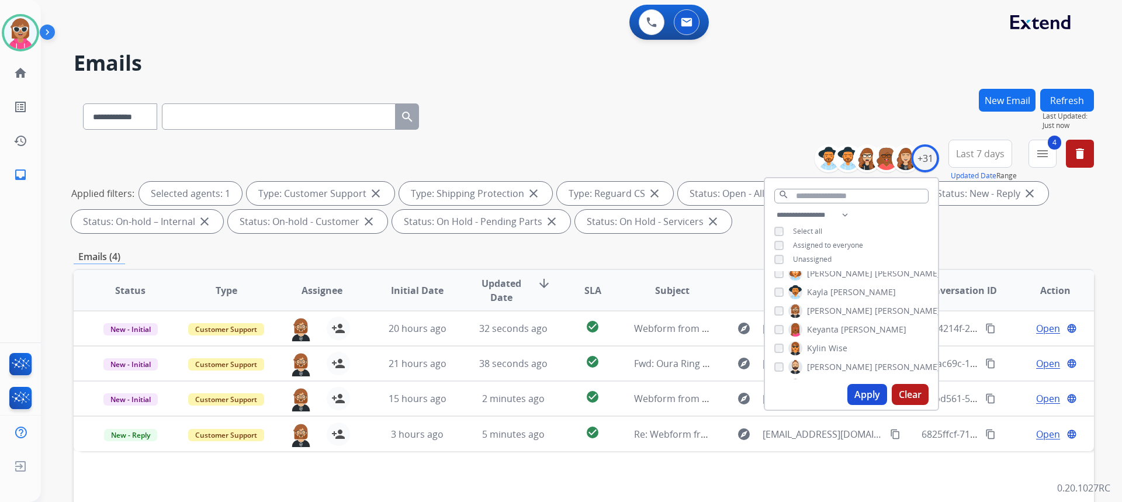
click at [816, 314] on span "[PERSON_NAME]" at bounding box center [839, 311] width 65 height 12
click at [875, 314] on span "[PERSON_NAME]" at bounding box center [907, 311] width 65 height 12
click at [880, 391] on button "Apply" at bounding box center [867, 394] width 40 height 21
click at [809, 310] on span "[PERSON_NAME]" at bounding box center [839, 311] width 65 height 12
click at [803, 347] on label "[PERSON_NAME]" at bounding box center [817, 348] width 59 height 14
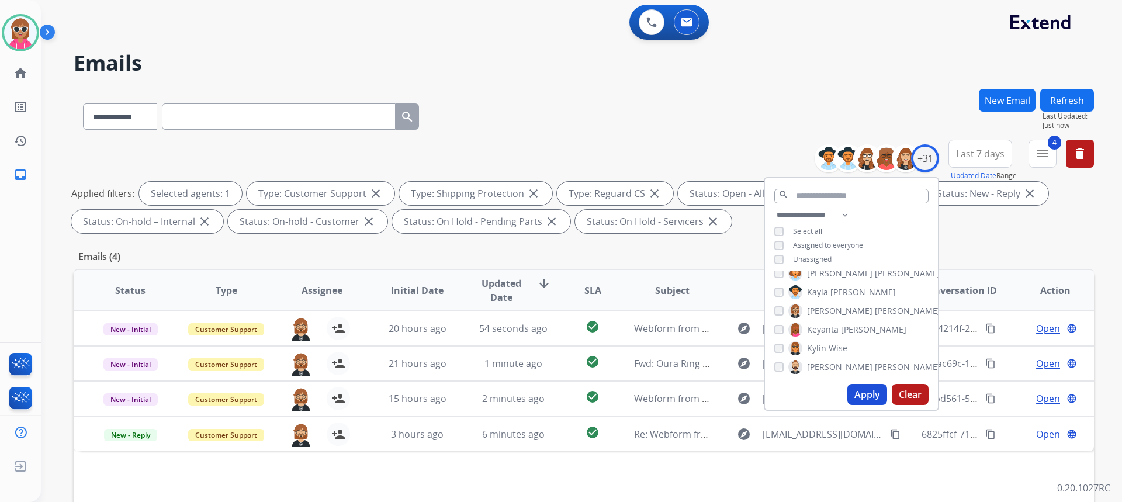
click at [869, 392] on button "Apply" at bounding box center [867, 394] width 40 height 21
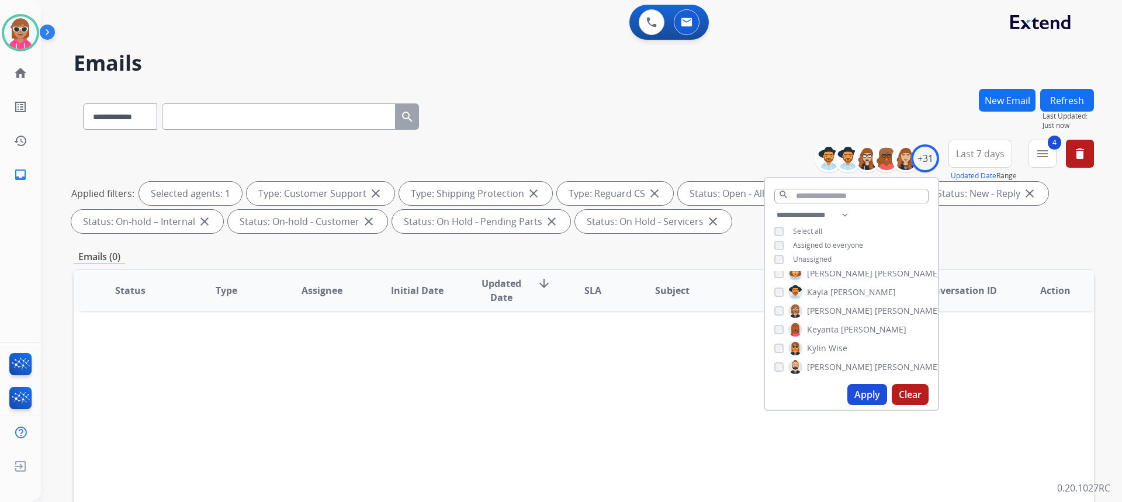
click at [832, 343] on span "Wise" at bounding box center [837, 348] width 19 height 12
click at [823, 310] on span "[PERSON_NAME]" at bounding box center [839, 309] width 65 height 12
click at [810, 310] on span "[PERSON_NAME]" at bounding box center [839, 309] width 65 height 12
click at [811, 303] on span "[PERSON_NAME]" at bounding box center [839, 309] width 65 height 12
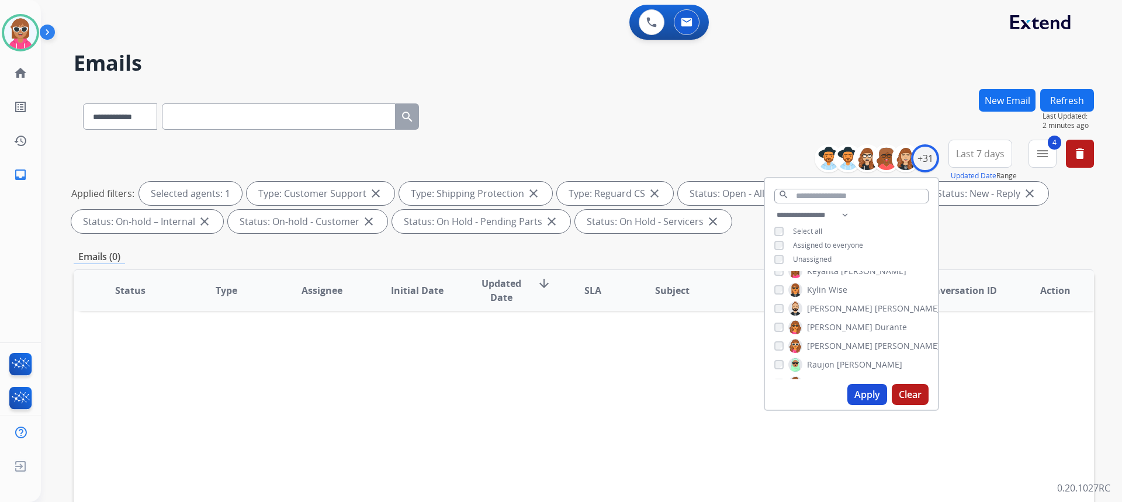
click at [827, 327] on span "[PERSON_NAME]" at bounding box center [839, 327] width 65 height 12
click at [872, 387] on button "Apply" at bounding box center [867, 394] width 40 height 21
click at [797, 330] on img at bounding box center [795, 327] width 14 height 19
click at [828, 297] on div "[PERSON_NAME] [PERSON_NAME] [PERSON_NAME] [PERSON_NAME] [PERSON_NAME] [PERSON_N…" at bounding box center [851, 325] width 173 height 108
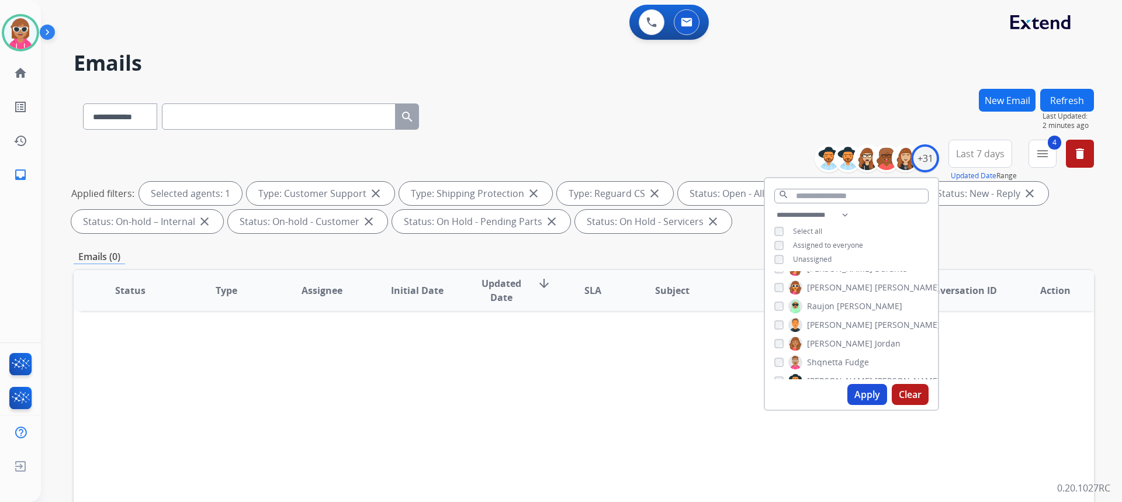
click at [825, 304] on span "Raujon" at bounding box center [820, 306] width 27 height 12
click at [849, 391] on button "Apply" at bounding box center [867, 394] width 40 height 21
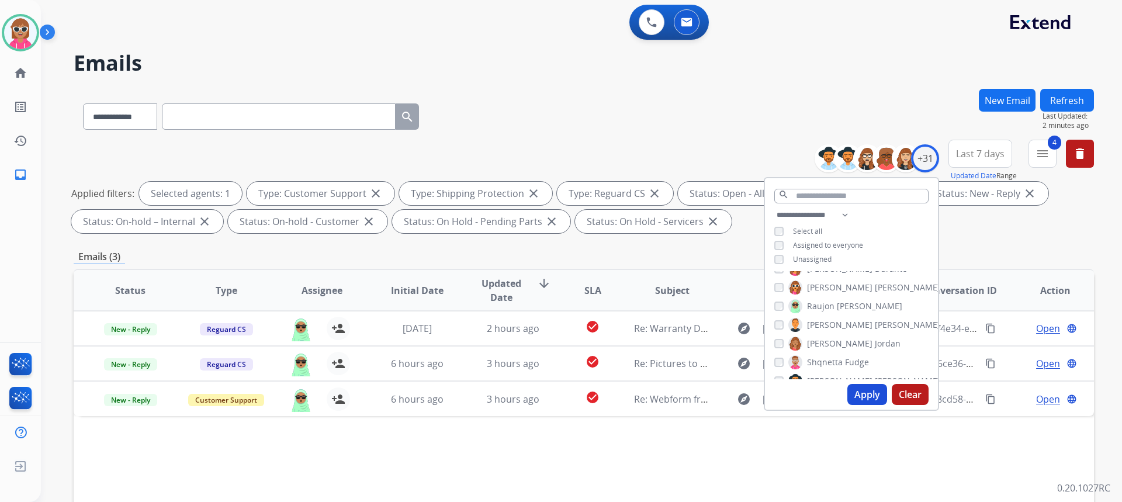
click at [672, 107] on div "**********" at bounding box center [584, 114] width 1020 height 51
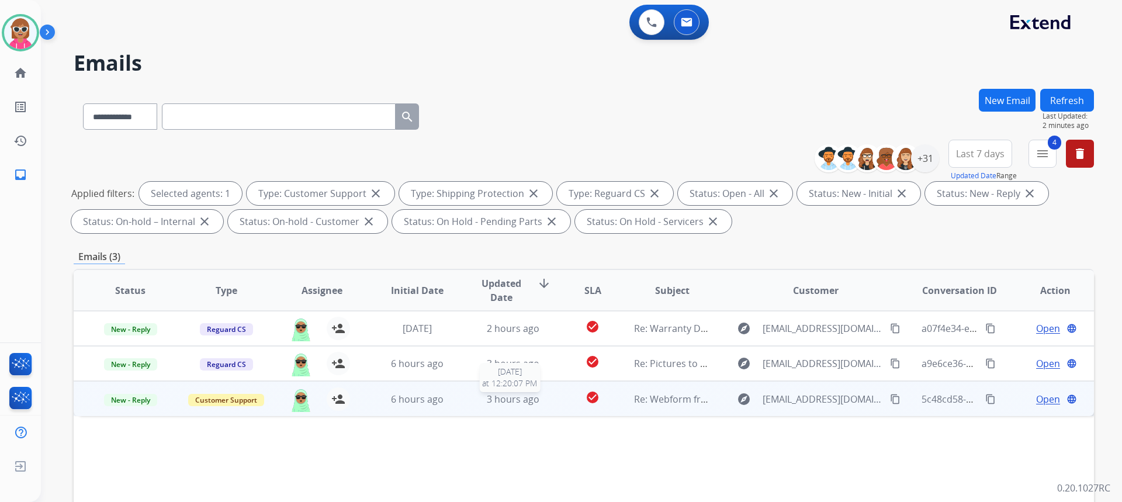
click at [493, 400] on span "3 hours ago" at bounding box center [513, 399] width 53 height 13
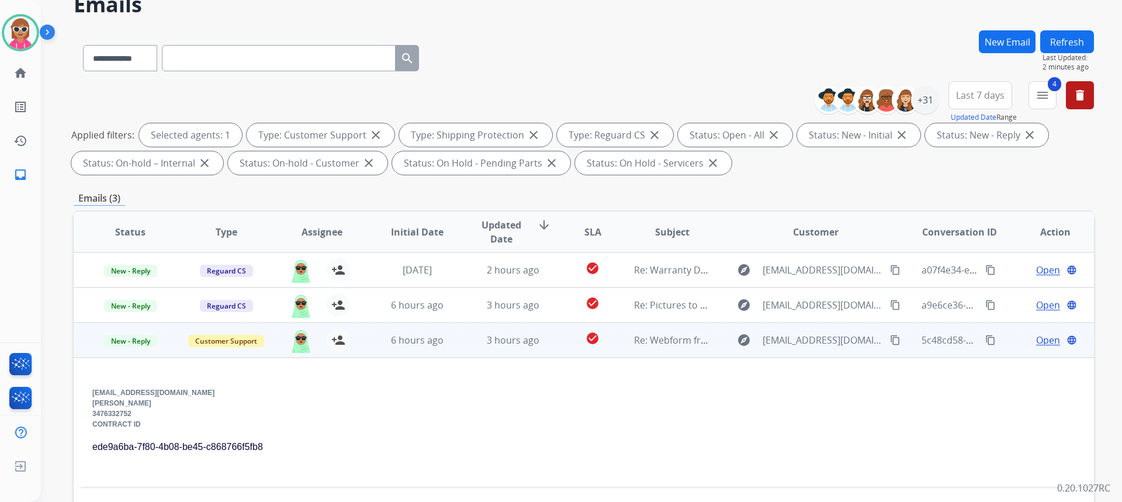
scroll to position [117, 0]
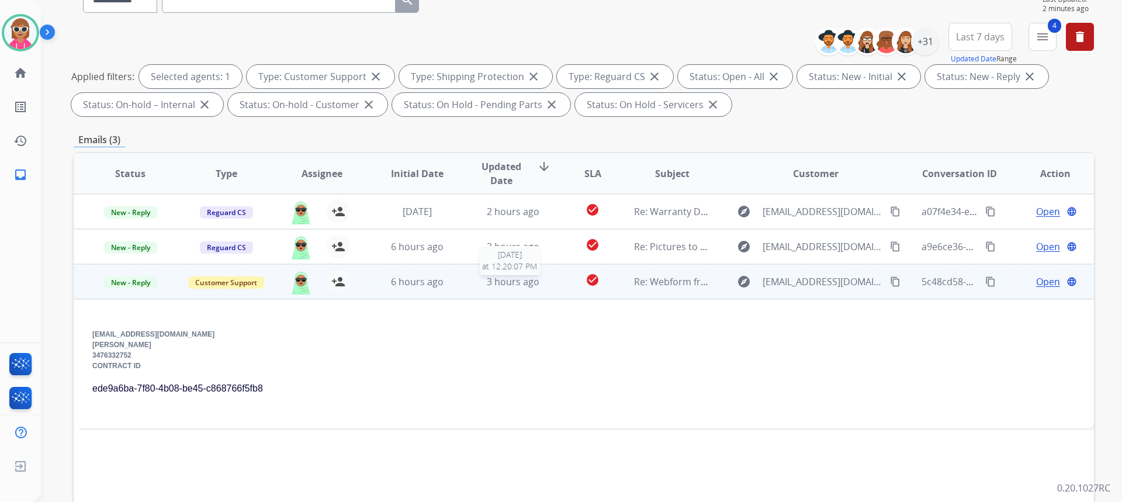
click at [514, 286] on span "3 hours ago" at bounding box center [513, 281] width 53 height 13
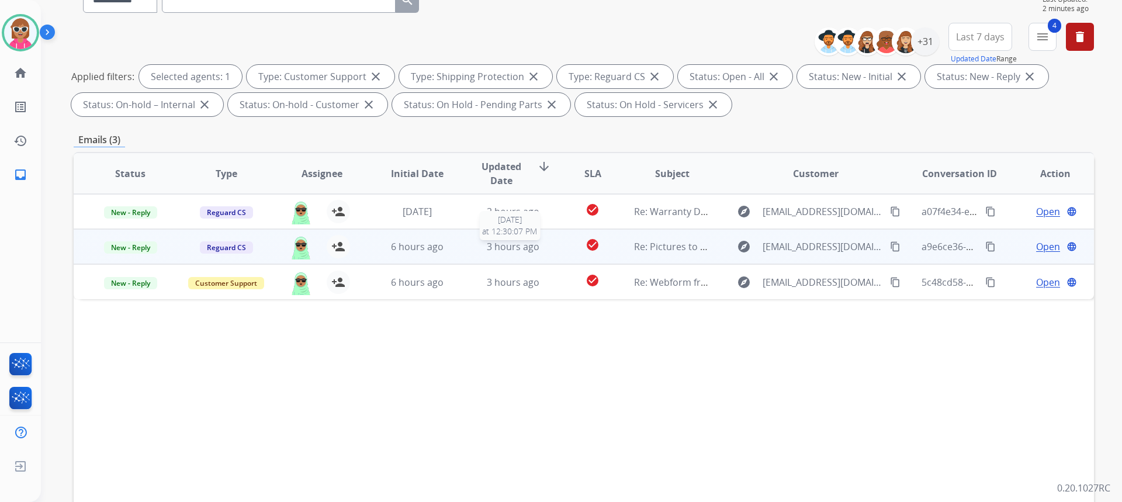
click at [520, 243] on span "3 hours ago" at bounding box center [513, 246] width 53 height 13
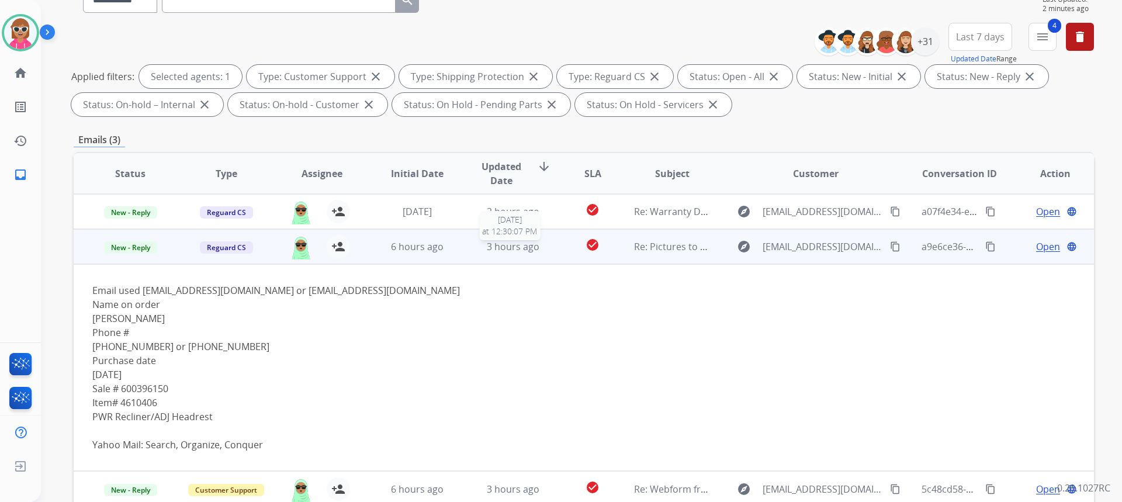
click at [519, 249] on span "3 hours ago" at bounding box center [513, 246] width 53 height 13
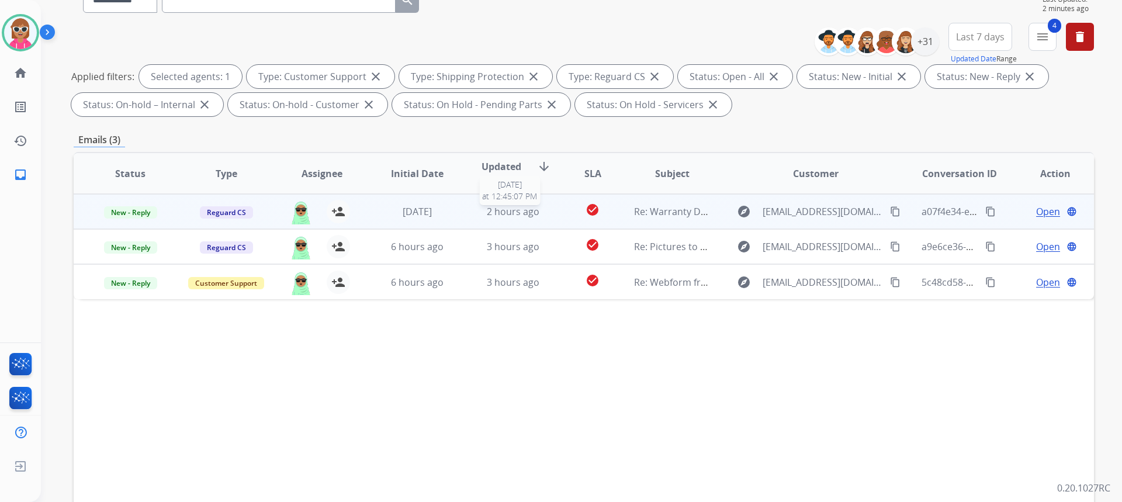
click at [529, 216] on span "2 hours ago" at bounding box center [513, 211] width 53 height 13
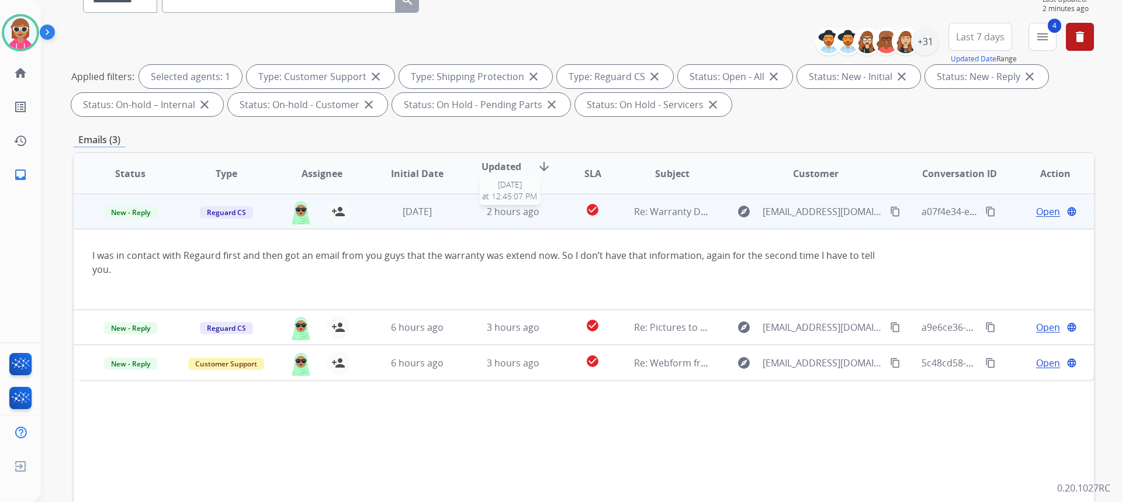
click at [529, 216] on span "2 hours ago" at bounding box center [513, 211] width 53 height 13
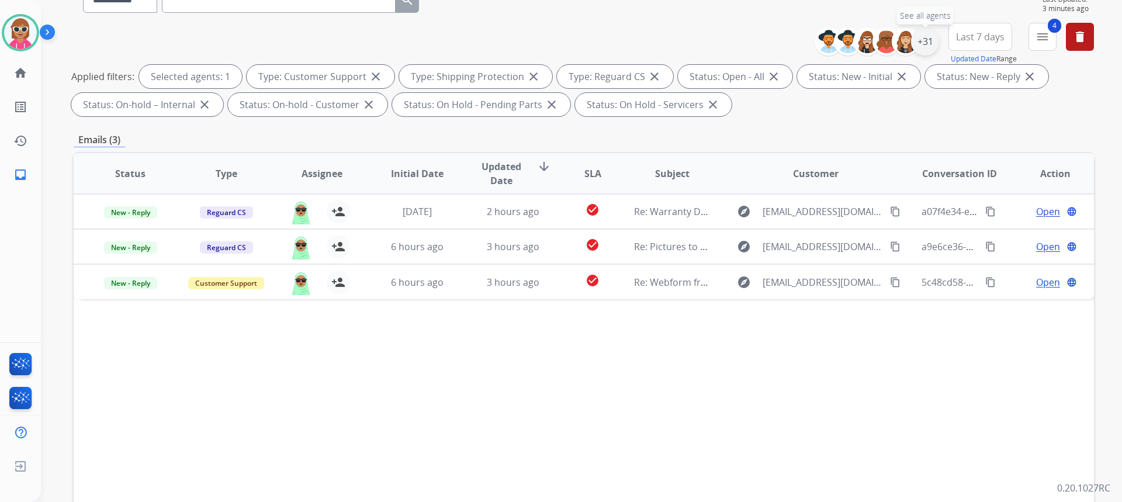
click at [922, 33] on div "+31" at bounding box center [925, 41] width 28 height 28
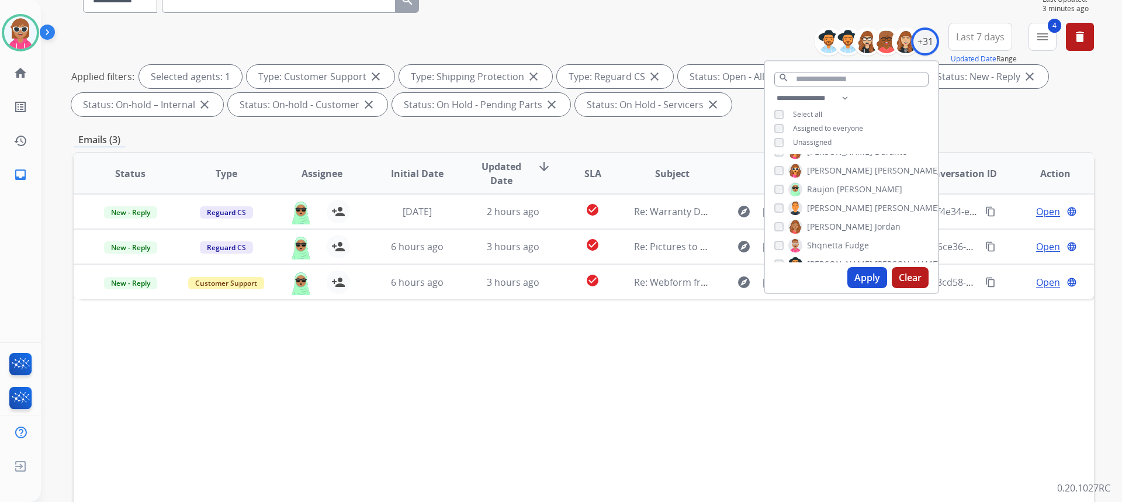
click at [844, 190] on span "[PERSON_NAME]" at bounding box center [869, 189] width 65 height 12
click at [830, 183] on span "Shqnetta" at bounding box center [825, 187] width 36 height 12
click at [875, 168] on span "Jordan" at bounding box center [888, 168] width 26 height 12
click at [853, 282] on button "Apply" at bounding box center [867, 277] width 40 height 21
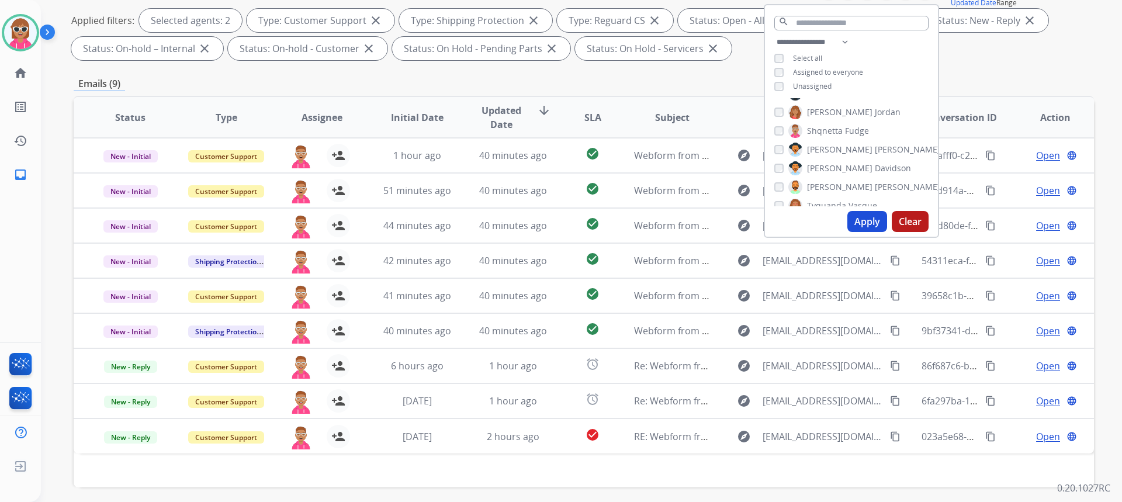
scroll to position [219, 0]
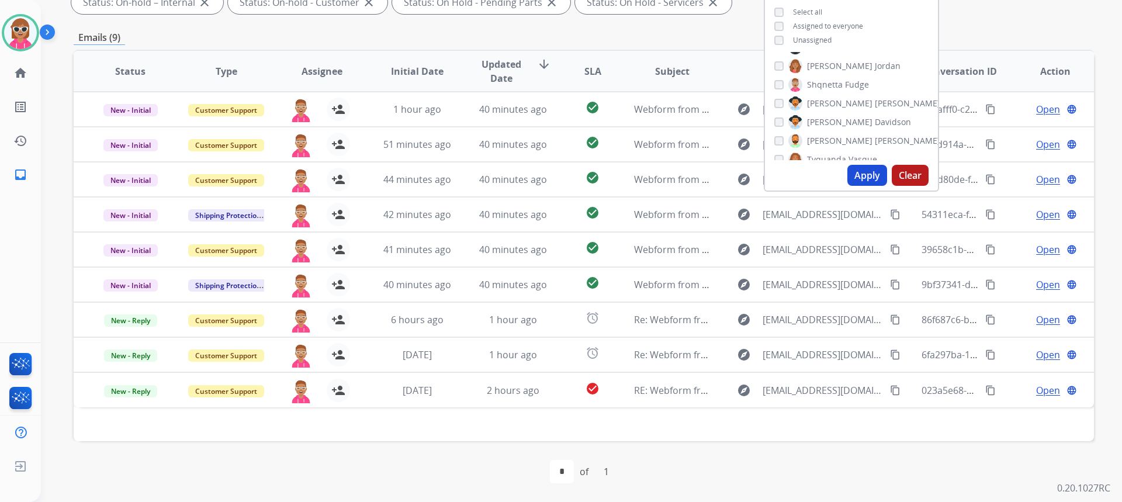
click at [812, 67] on span "[PERSON_NAME]" at bounding box center [839, 66] width 65 height 12
click at [817, 84] on span "Shqnetta" at bounding box center [825, 85] width 36 height 12
click at [817, 104] on span "[PERSON_NAME]" at bounding box center [839, 104] width 65 height 12
click at [855, 184] on button "Apply" at bounding box center [867, 175] width 40 height 21
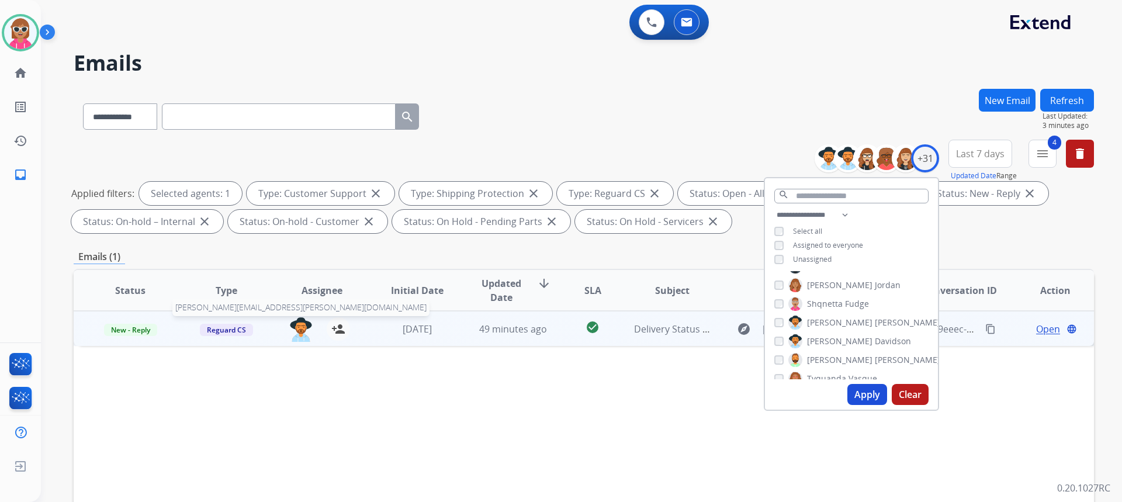
click at [303, 332] on img at bounding box center [300, 329] width 23 height 25
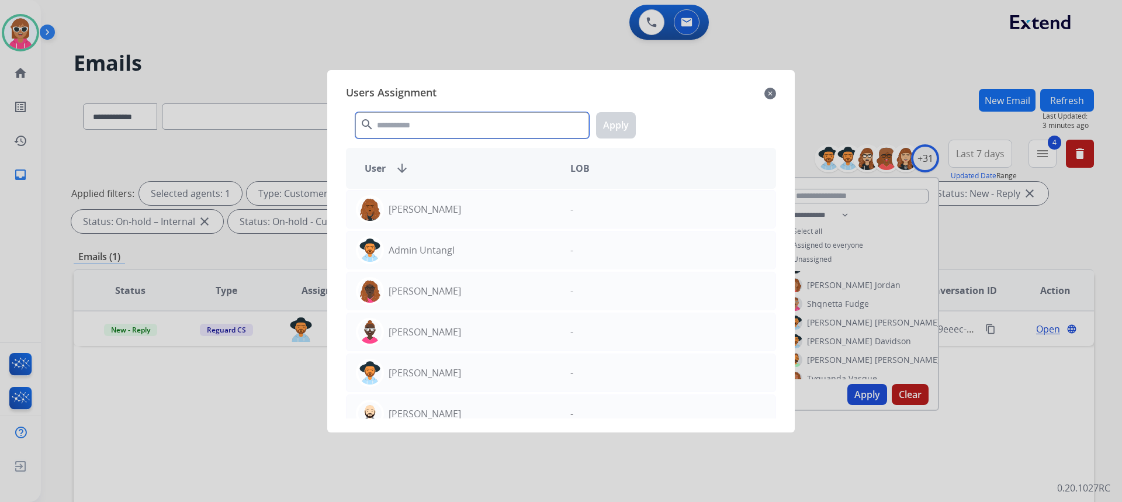
click at [438, 125] on input "text" at bounding box center [472, 125] width 234 height 26
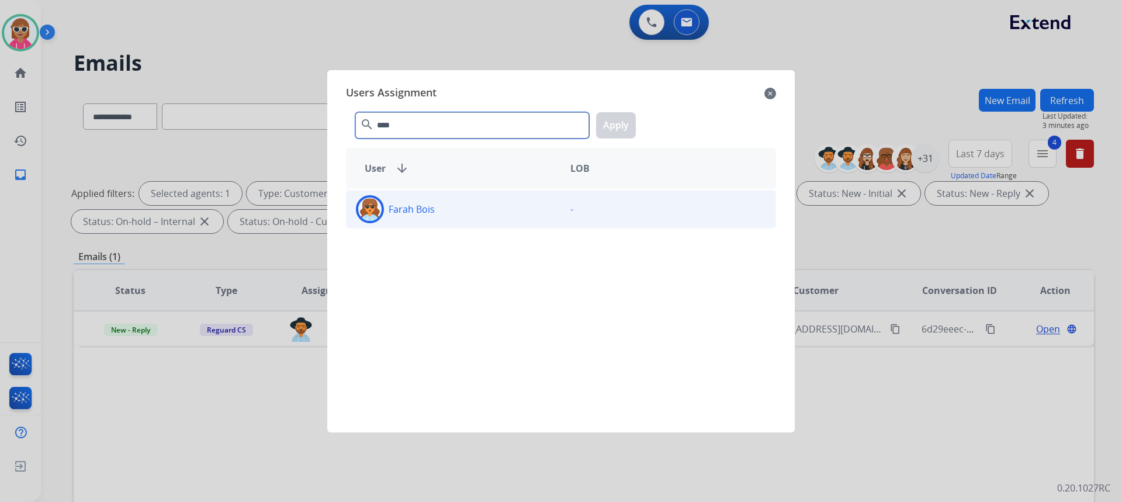
type input "****"
click at [469, 202] on div "Farah Bois" at bounding box center [453, 209] width 214 height 28
drag, startPoint x: 627, startPoint y: 127, endPoint x: 613, endPoint y: 145, distance: 23.3
click at [615, 144] on div "Users Assignment close **** search Apply User arrow_downward LOB [GEOGRAPHIC_DA…" at bounding box center [560, 250] width 449 height 343
click at [608, 134] on button "Apply" at bounding box center [616, 125] width 40 height 26
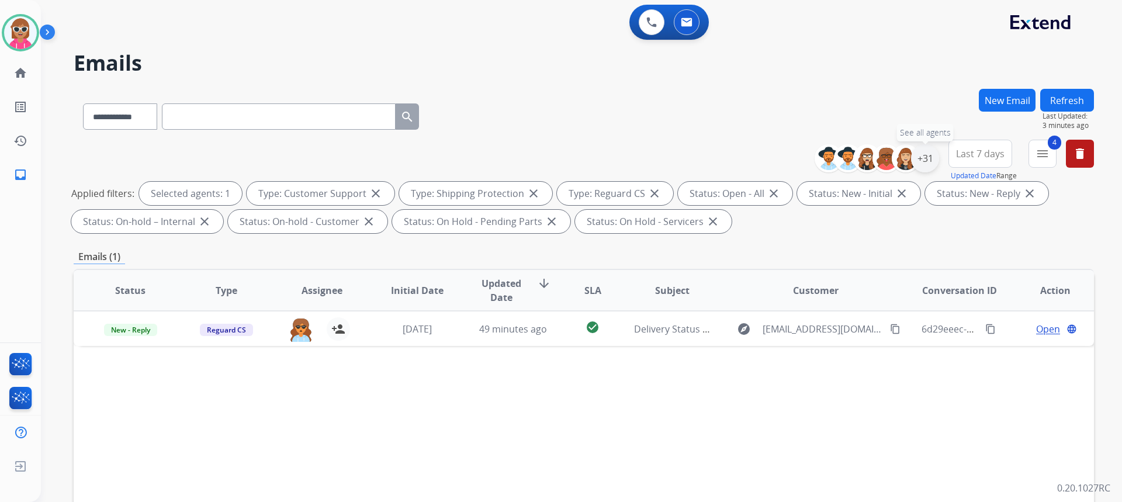
click at [929, 168] on div "+31" at bounding box center [925, 158] width 28 height 28
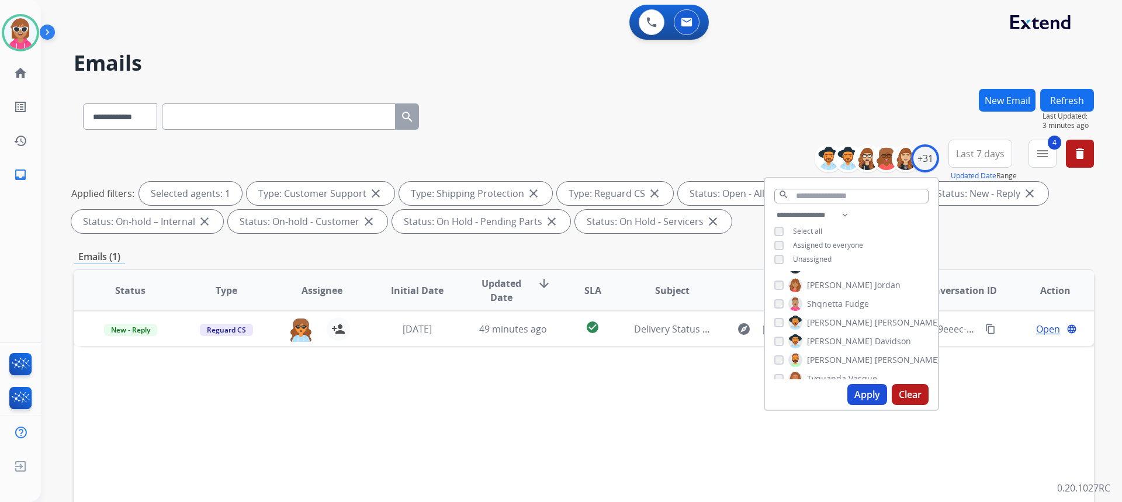
click at [821, 324] on span "[PERSON_NAME]" at bounding box center [839, 323] width 65 height 12
click at [823, 339] on span "[PERSON_NAME]" at bounding box center [839, 341] width 65 height 12
click at [863, 397] on button "Apply" at bounding box center [867, 394] width 40 height 21
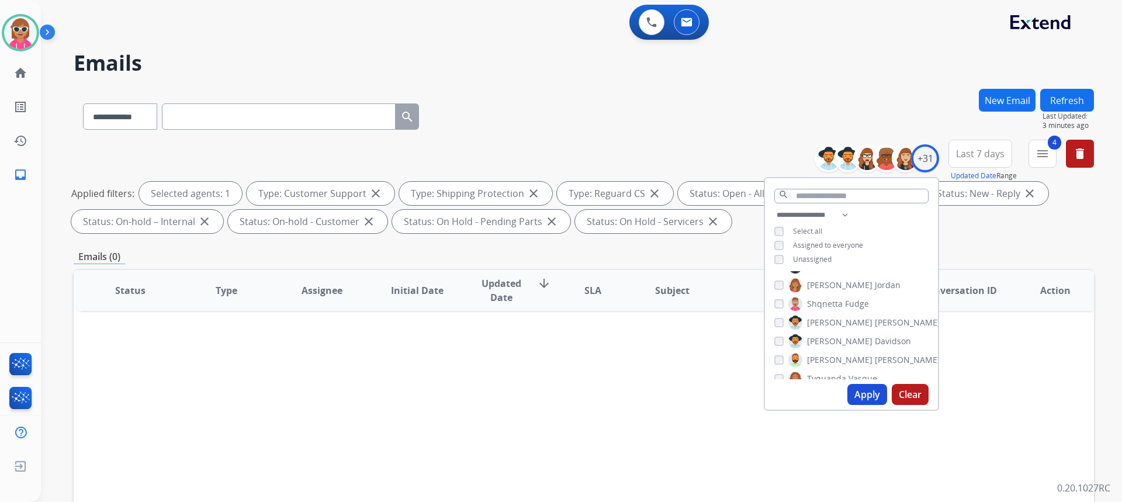
click at [824, 343] on span "[PERSON_NAME]" at bounding box center [839, 341] width 65 height 12
click at [838, 317] on span "Tyquanda" at bounding box center [826, 320] width 39 height 12
click at [860, 393] on button "Apply" at bounding box center [867, 394] width 40 height 21
click at [827, 335] on label "[PERSON_NAME]" at bounding box center [818, 339] width 60 height 14
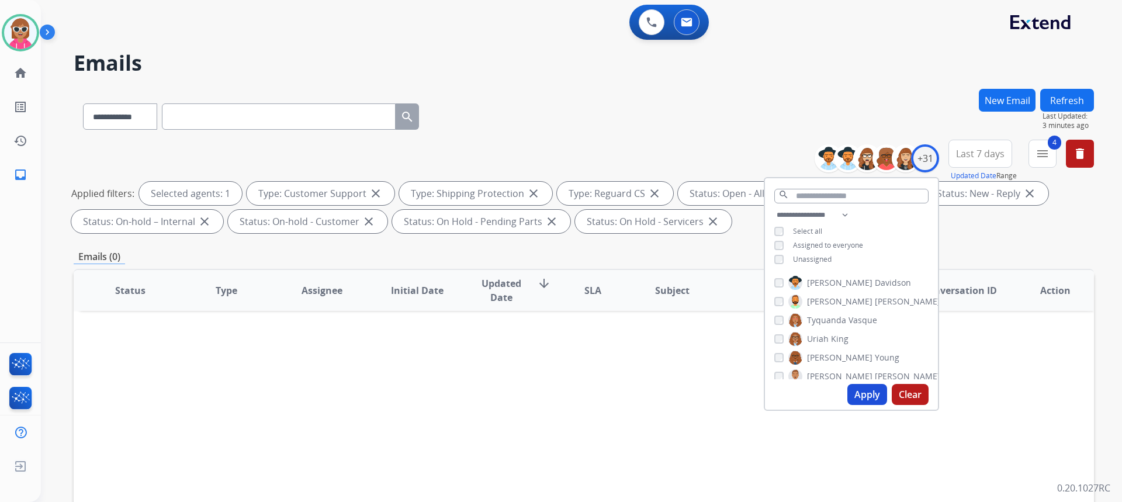
click at [826, 313] on label "Tyquanda Vasque" at bounding box center [832, 320] width 89 height 14
click at [872, 388] on button "Apply" at bounding box center [867, 394] width 40 height 21
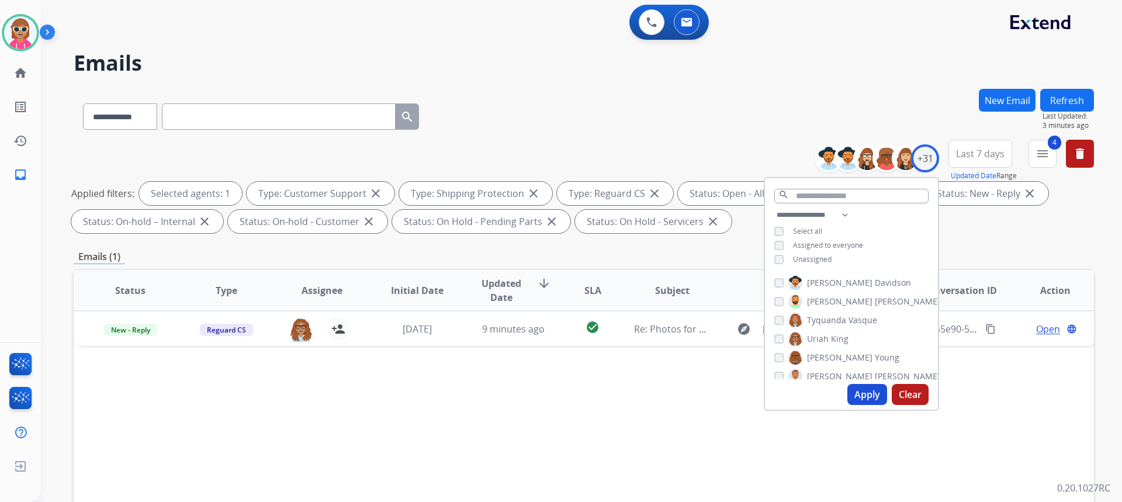
click at [831, 339] on span "King" at bounding box center [840, 339] width 18 height 12
click at [830, 355] on span "[PERSON_NAME]" at bounding box center [839, 358] width 65 height 12
click at [865, 405] on div "Apply Clear" at bounding box center [851, 394] width 173 height 30
click at [862, 394] on button "Apply" at bounding box center [867, 394] width 40 height 21
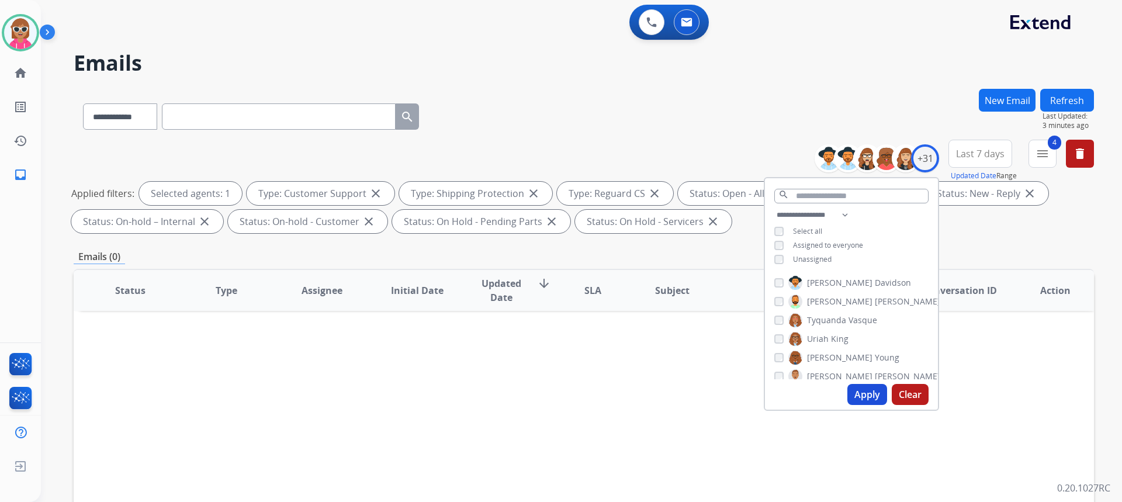
click at [875, 359] on span "Young" at bounding box center [887, 358] width 25 height 12
drag, startPoint x: 834, startPoint y: 376, endPoint x: 841, endPoint y: 394, distance: 19.4
click at [832, 378] on span "[PERSON_NAME]" at bounding box center [839, 376] width 65 height 12
click at [865, 401] on button "Apply" at bounding box center [867, 394] width 40 height 21
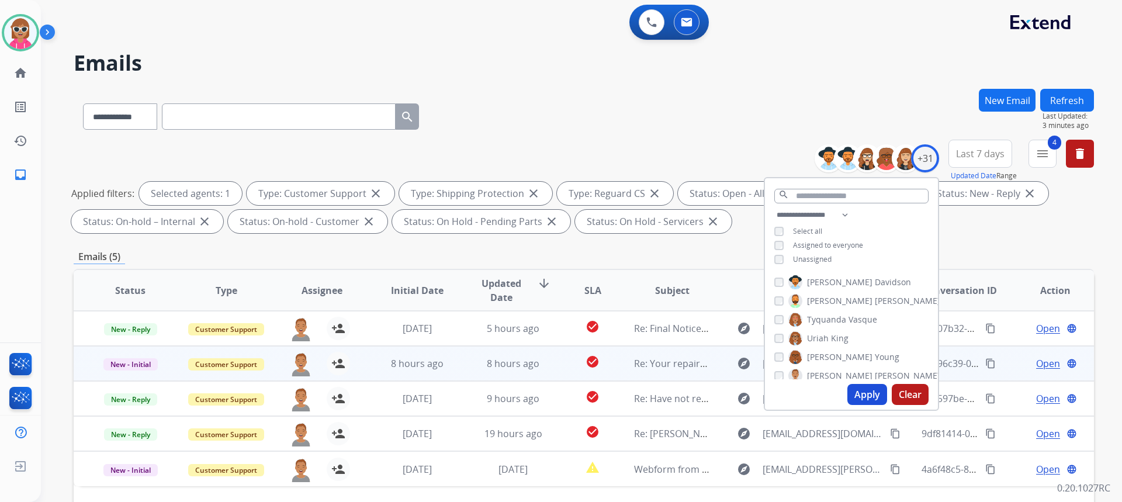
scroll to position [58, 0]
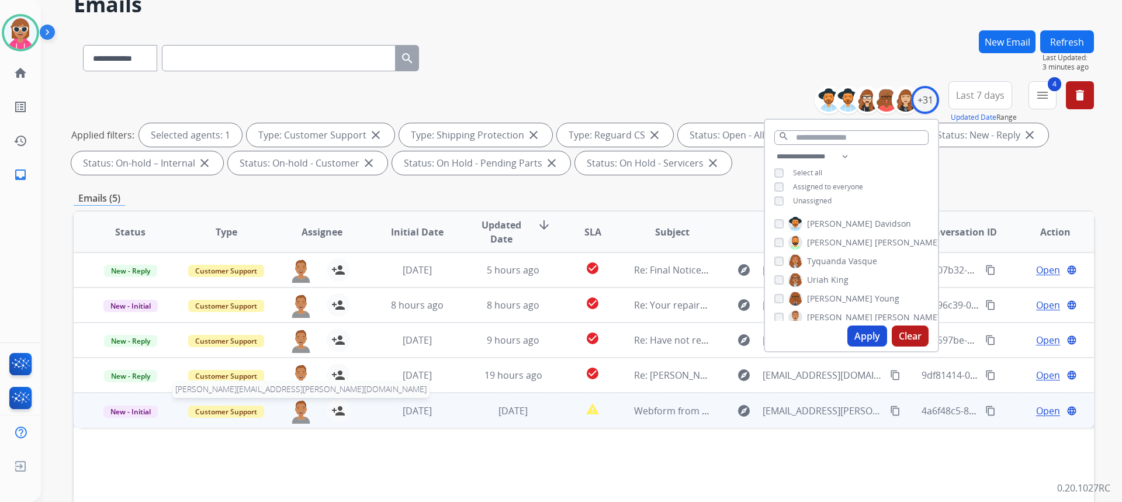
click at [292, 417] on img at bounding box center [300, 411] width 23 height 25
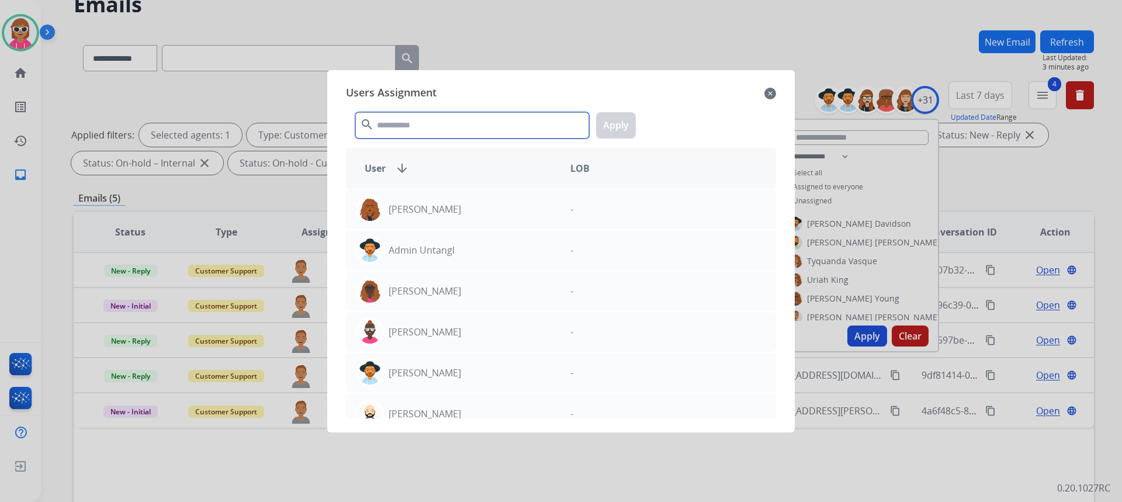
click at [476, 127] on input "text" at bounding box center [472, 125] width 234 height 26
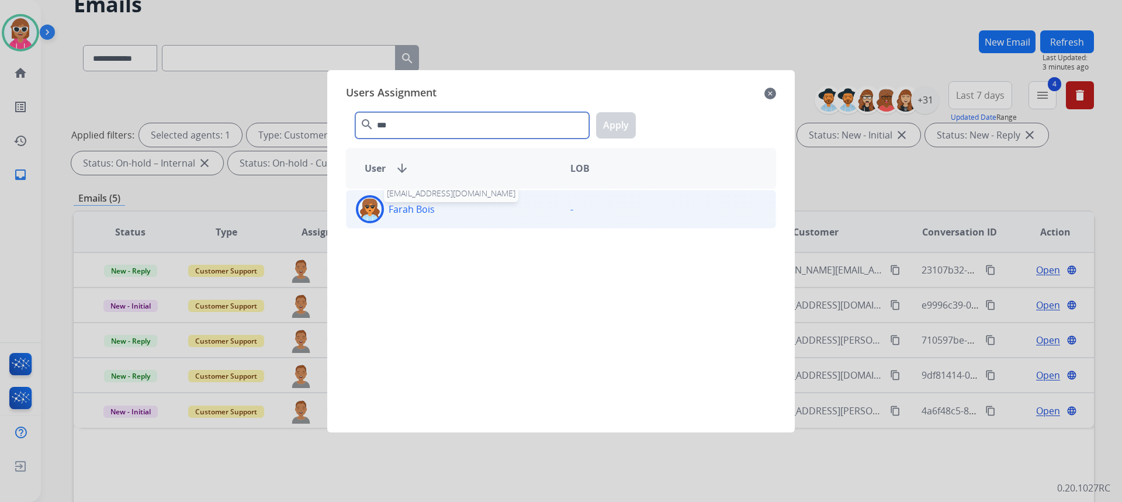
type input "***"
click at [434, 206] on p "Farah Bois" at bounding box center [411, 209] width 46 height 14
click at [618, 114] on button "Apply" at bounding box center [616, 125] width 40 height 26
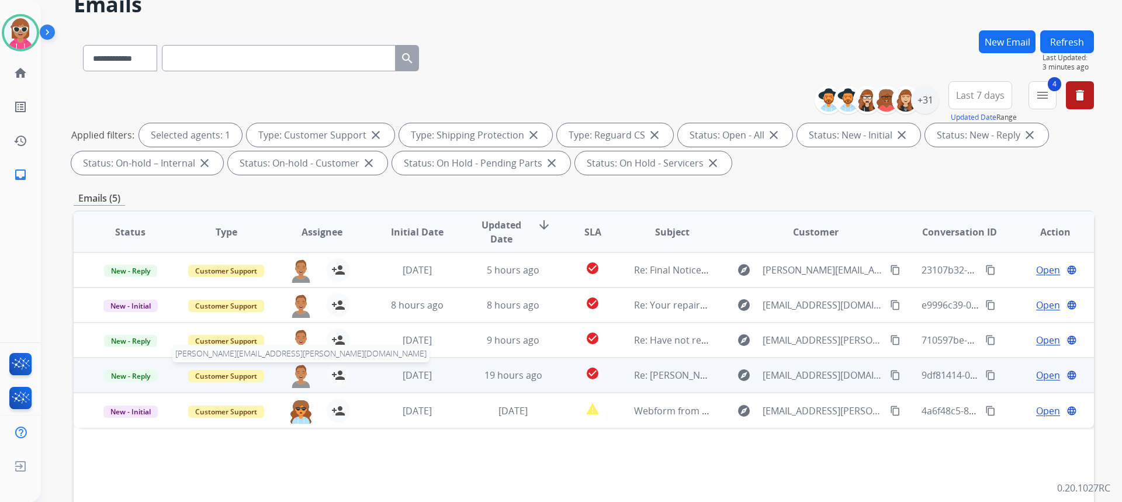
click at [304, 379] on img at bounding box center [300, 375] width 23 height 25
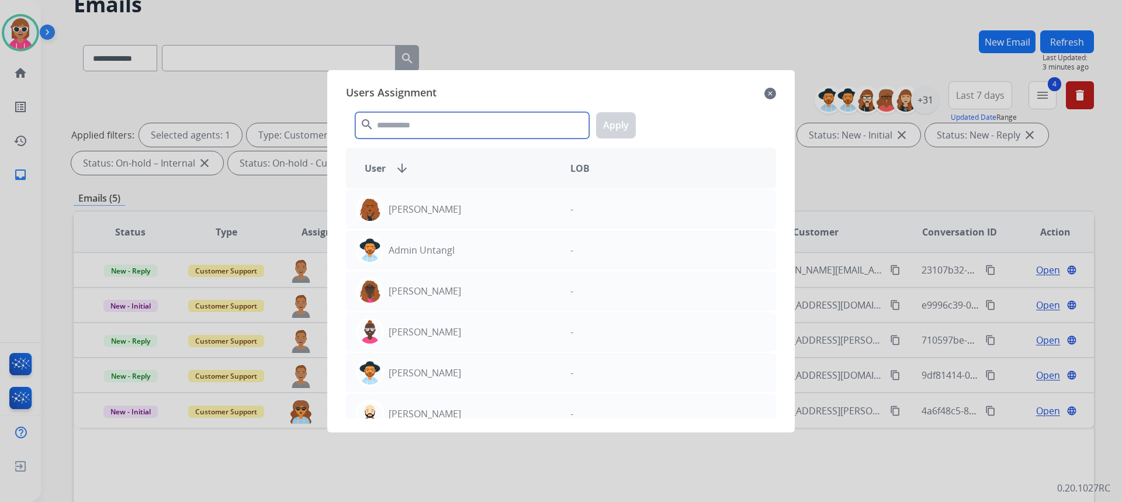
click at [452, 119] on input "text" at bounding box center [472, 125] width 234 height 26
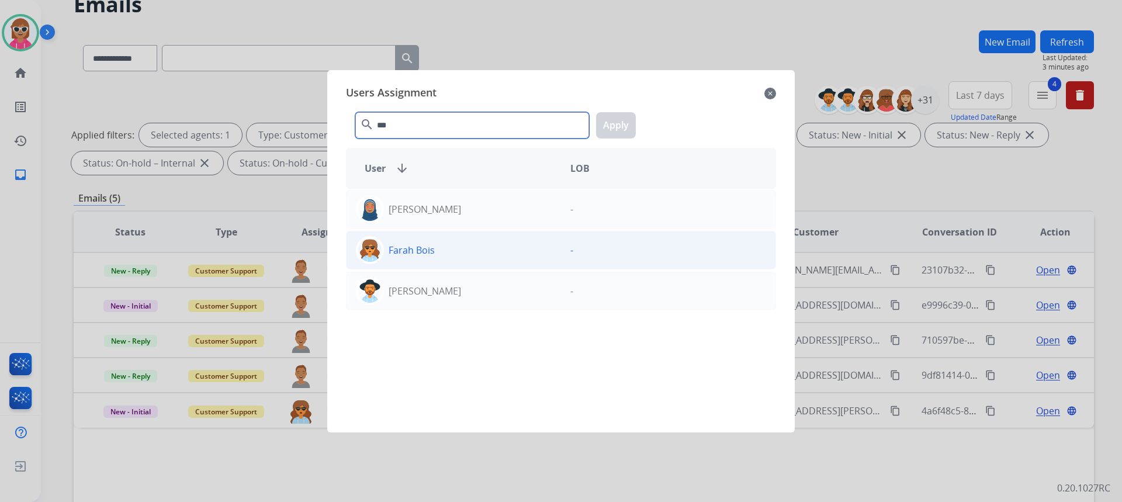
type input "***"
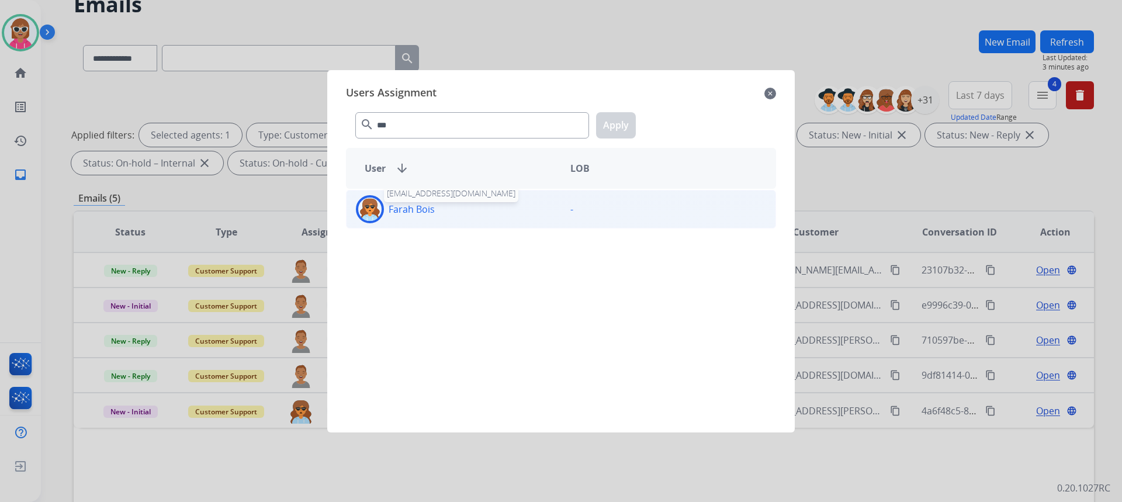
click at [433, 210] on p "Farah Bois" at bounding box center [411, 209] width 46 height 14
click at [606, 133] on button "Apply" at bounding box center [616, 125] width 40 height 26
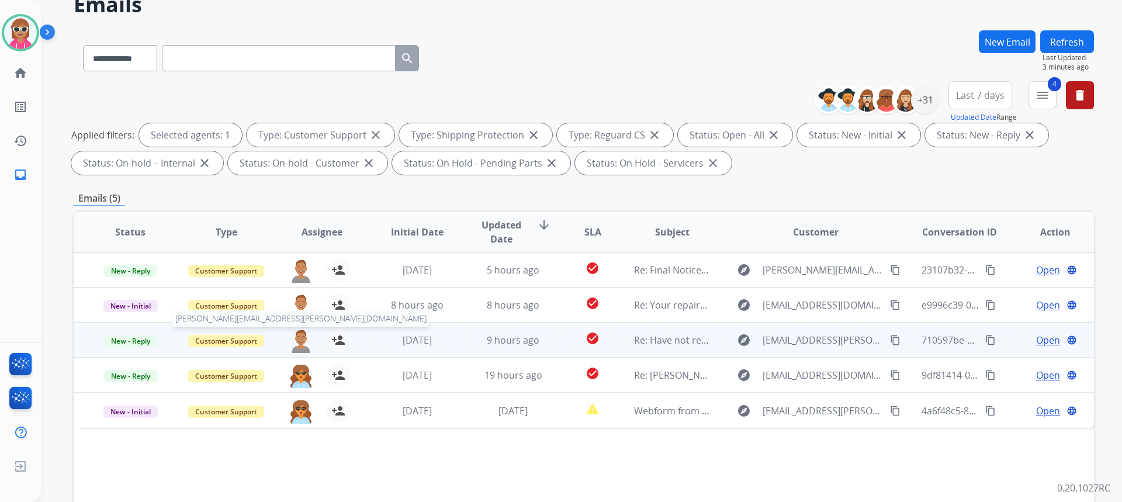
click at [299, 345] on img at bounding box center [300, 340] width 23 height 25
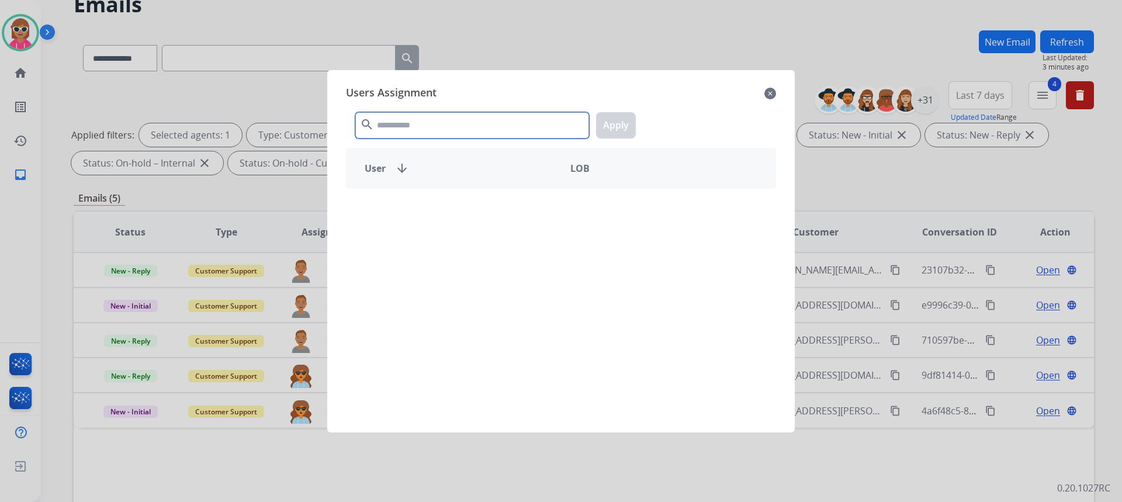
click at [440, 119] on input "text" at bounding box center [472, 125] width 234 height 26
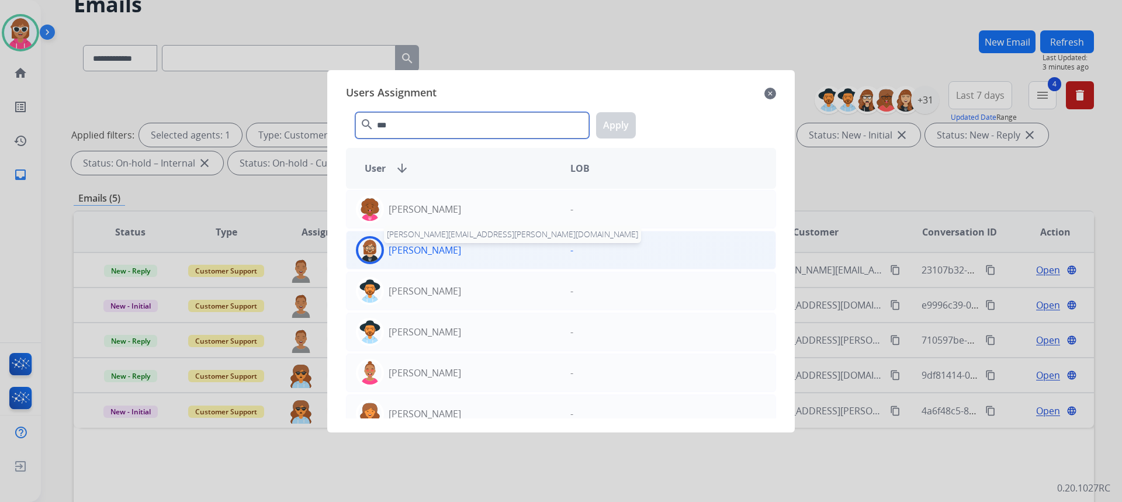
type input "***"
click at [408, 259] on div "[PERSON_NAME]" at bounding box center [453, 250] width 214 height 28
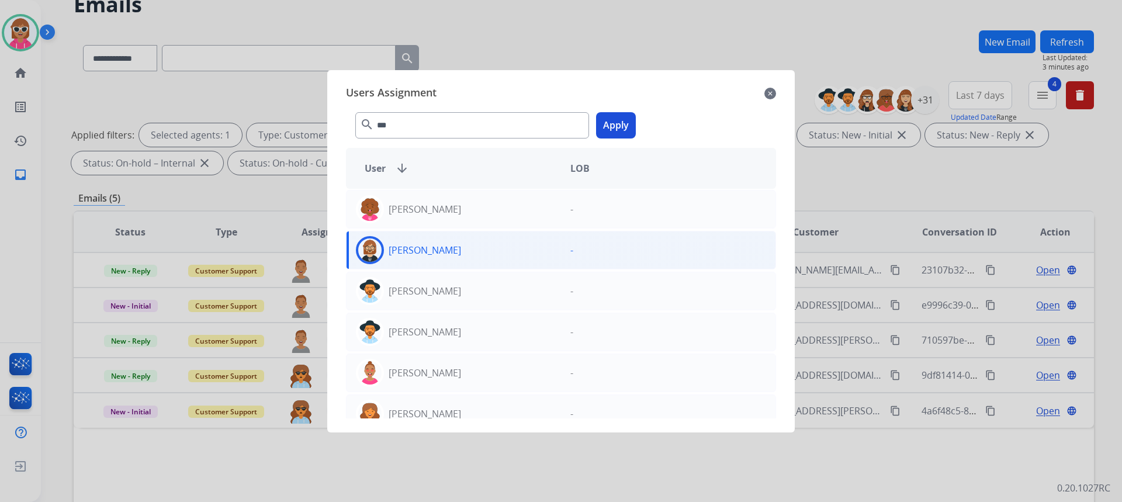
click at [625, 124] on button "Apply" at bounding box center [616, 125] width 40 height 26
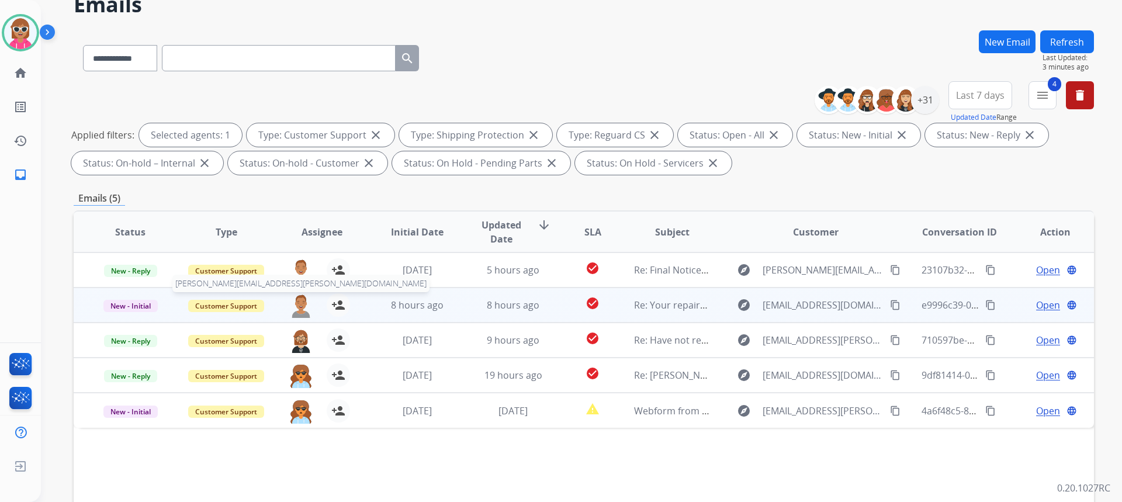
click at [297, 301] on img at bounding box center [300, 305] width 23 height 25
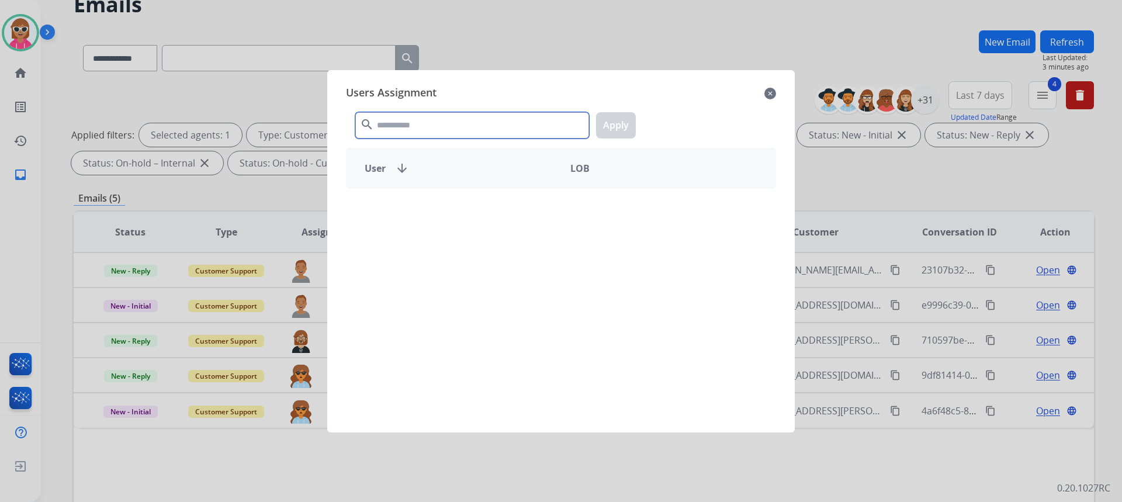
click at [428, 115] on input "text" at bounding box center [472, 125] width 234 height 26
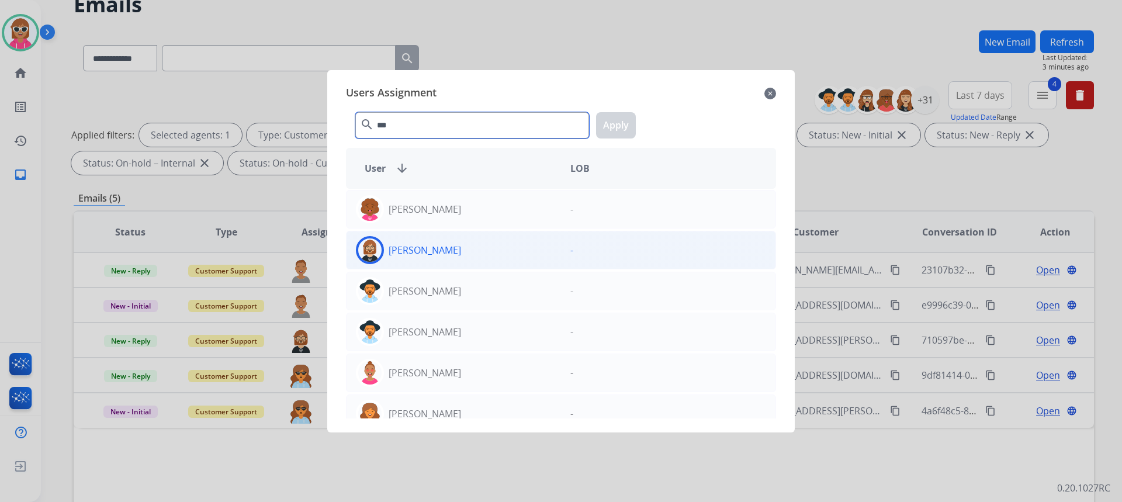
type input "***"
click at [388, 266] on div "[PERSON_NAME] -" at bounding box center [561, 250] width 430 height 39
click at [627, 123] on button "Apply" at bounding box center [616, 125] width 40 height 26
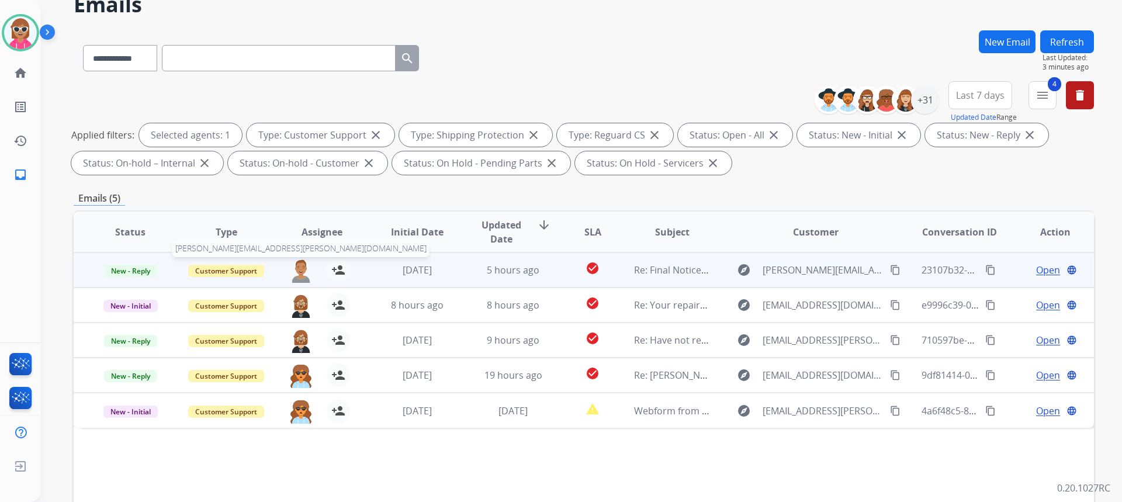
click at [289, 277] on img at bounding box center [300, 270] width 23 height 25
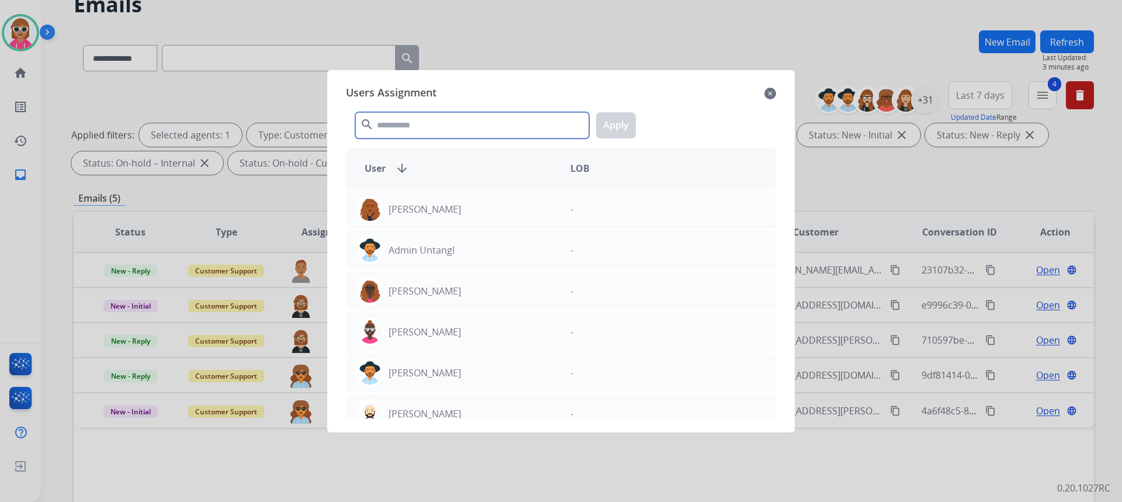
click at [461, 119] on input "text" at bounding box center [472, 125] width 234 height 26
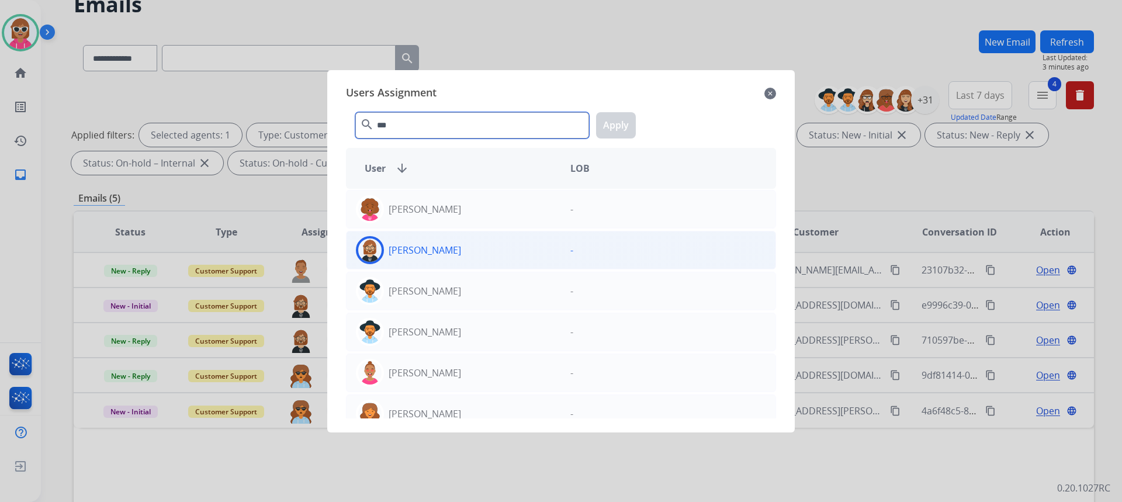
type input "***"
click at [434, 252] on p "[PERSON_NAME]" at bounding box center [424, 250] width 72 height 14
click at [620, 115] on button "Apply" at bounding box center [616, 125] width 40 height 26
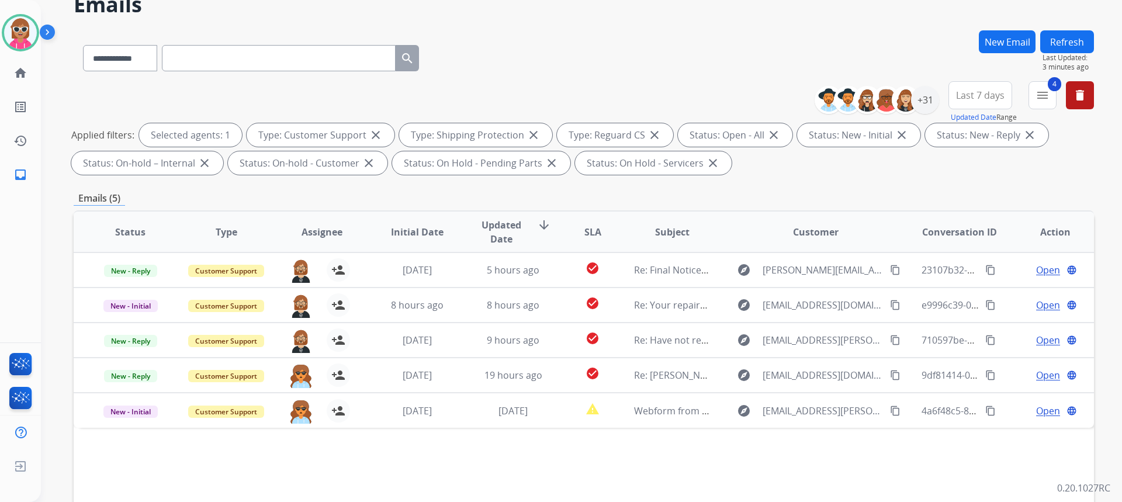
click at [1054, 30] on div "**********" at bounding box center [567, 235] width 1053 height 502
click at [1053, 54] on span "Last Updated:" at bounding box center [1067, 57] width 51 height 9
click at [1060, 34] on button "Refresh" at bounding box center [1067, 41] width 54 height 23
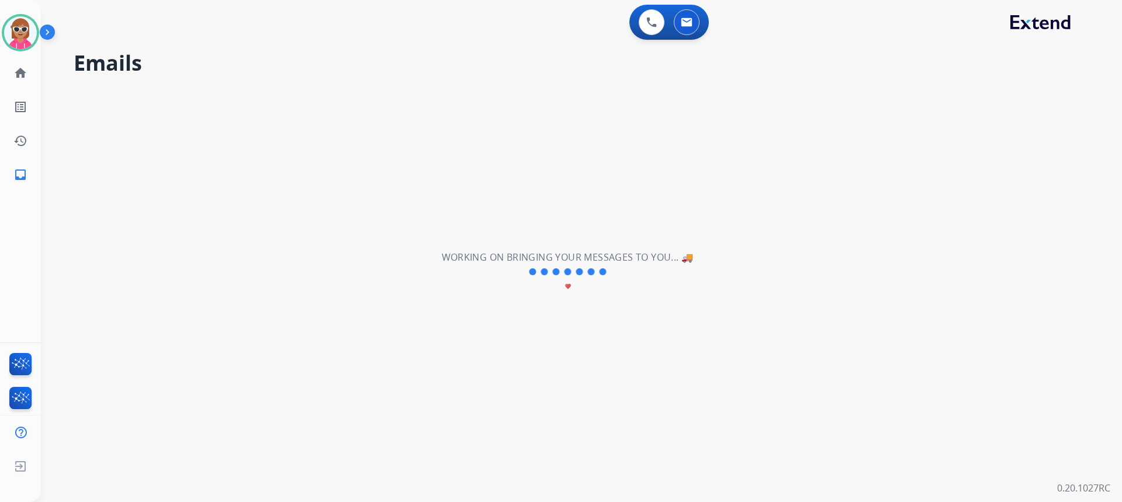
scroll to position [0, 0]
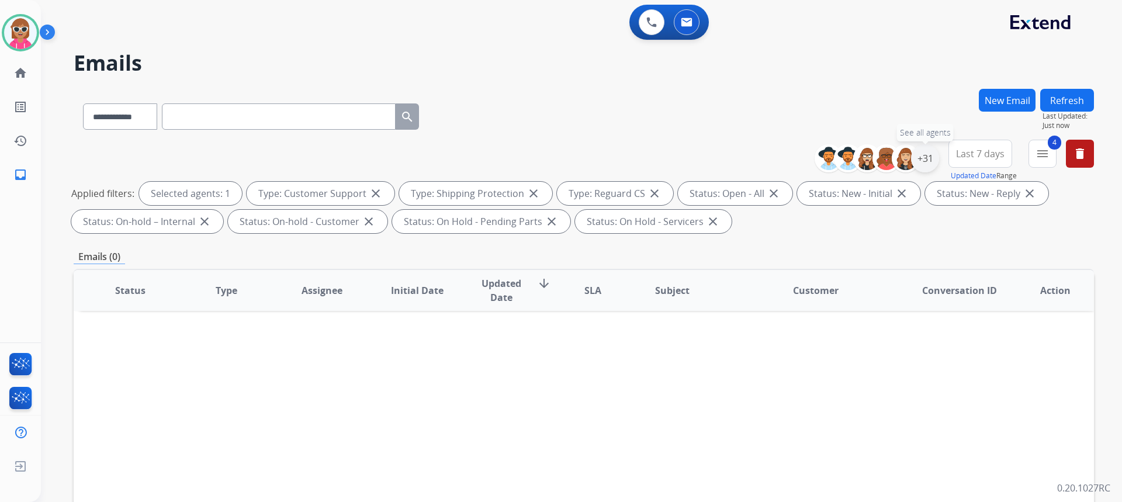
click at [913, 168] on div "+31" at bounding box center [925, 158] width 28 height 28
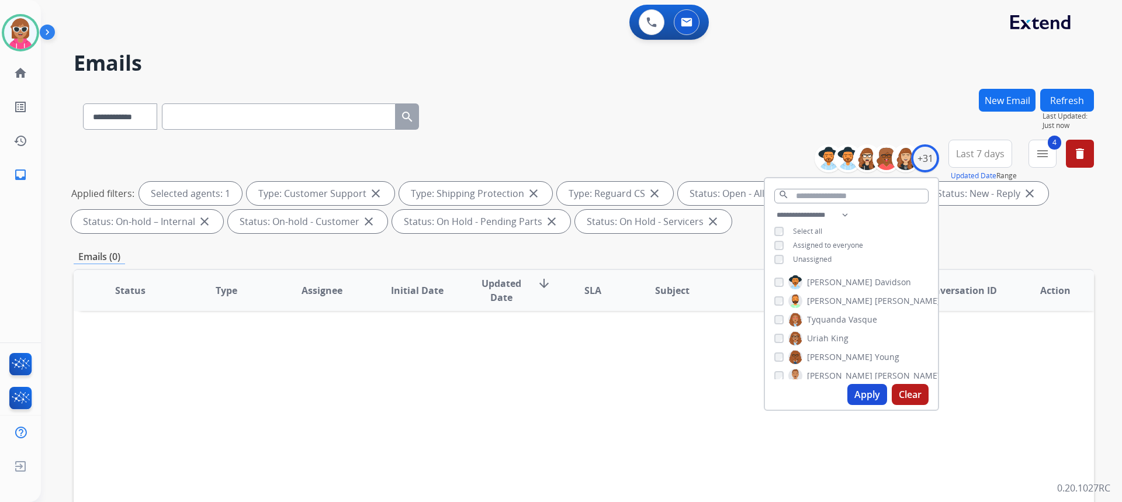
scroll to position [480, 0]
click at [830, 358] on span "[PERSON_NAME]" at bounding box center [839, 364] width 65 height 12
click at [863, 406] on div "Apply Clear" at bounding box center [851, 394] width 173 height 30
click at [493, 136] on div "**********" at bounding box center [584, 114] width 1020 height 51
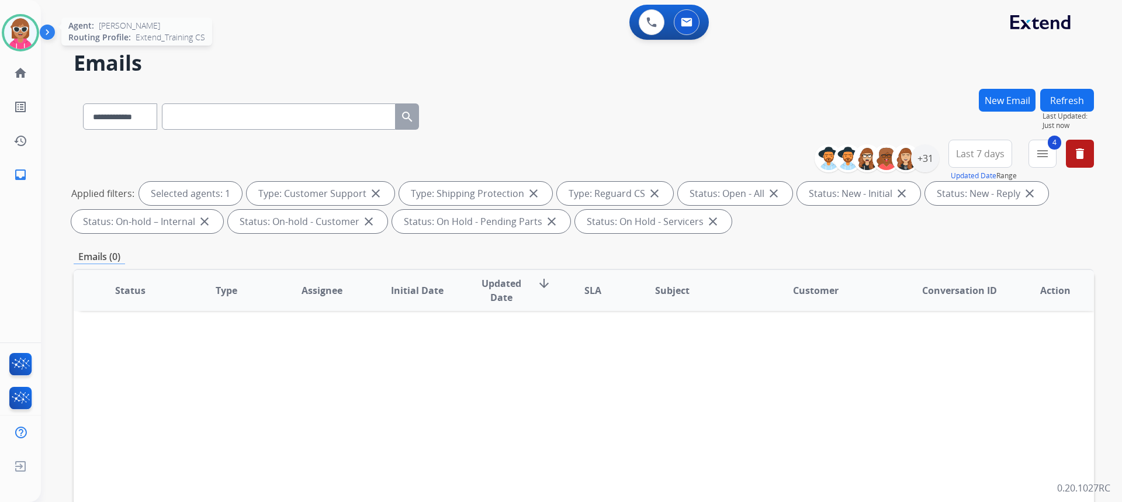
click at [11, 40] on img at bounding box center [20, 32] width 33 height 33
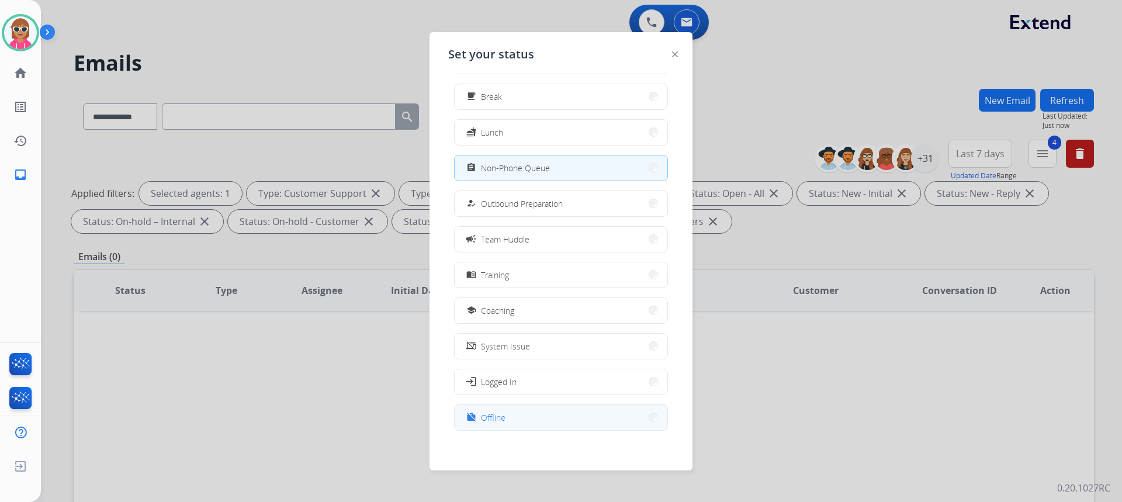
scroll to position [39, 0]
click at [554, 411] on button "work_off Offline" at bounding box center [560, 412] width 213 height 25
